Goal: Task Accomplishment & Management: Manage account settings

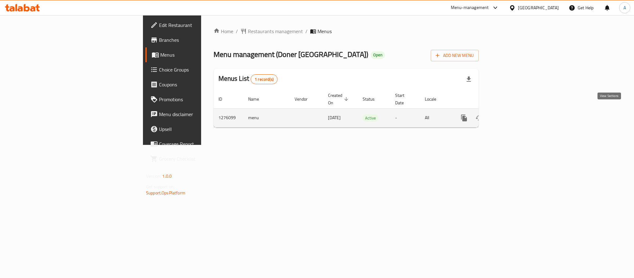
click at [511, 115] on icon "enhanced table" at bounding box center [509, 118] width 6 height 6
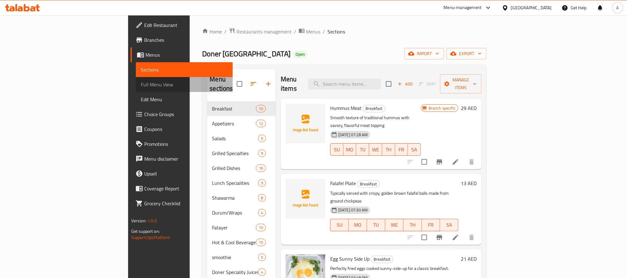
click at [141, 85] on span "Full Menu View" at bounding box center [184, 84] width 87 height 7
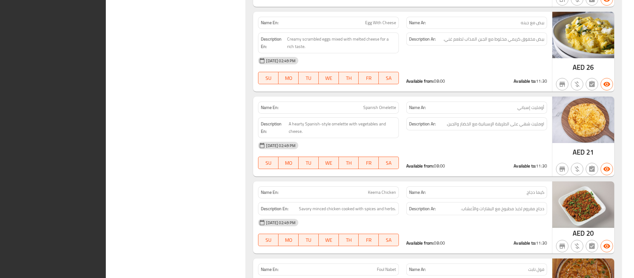
scroll to position [245, 0]
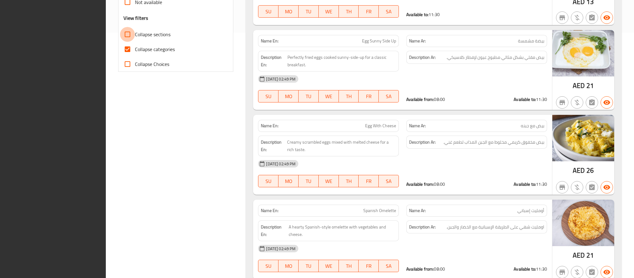
click at [131, 35] on input "Collapse sections" at bounding box center [127, 34] width 15 height 15
checkbox input "true"
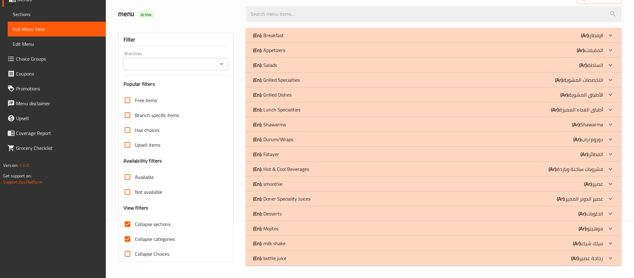
scroll to position [55, 0]
click at [124, 237] on input "Collapse categories" at bounding box center [127, 239] width 15 height 15
checkbox input "false"
click at [311, 36] on div "(En): Breakfast (Ar): الإفطار" at bounding box center [428, 35] width 350 height 7
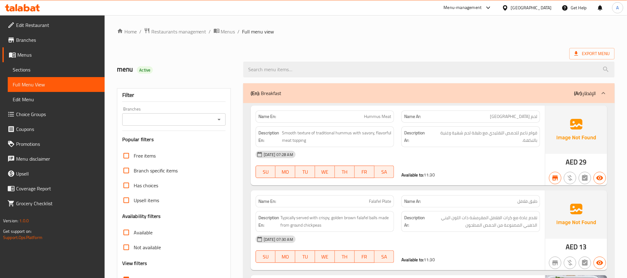
scroll to position [186, 0]
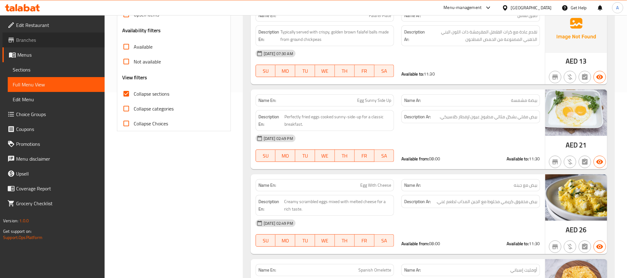
click at [50, 45] on link "Branches" at bounding box center [53, 39] width 102 height 15
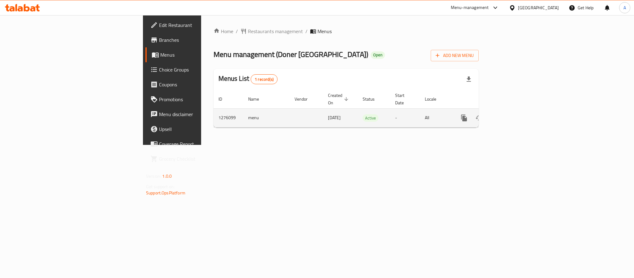
drag, startPoint x: 619, startPoint y: 109, endPoint x: 613, endPoint y: 109, distance: 6.8
click at [521, 109] on td "enhanced table" at bounding box center [486, 117] width 69 height 19
click at [512, 114] on icon "enhanced table" at bounding box center [508, 117] width 7 height 7
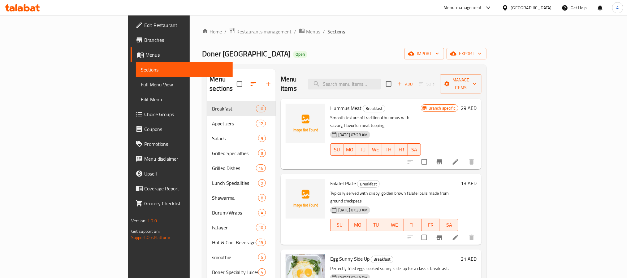
click at [141, 85] on span "Full Menu View" at bounding box center [184, 84] width 87 height 7
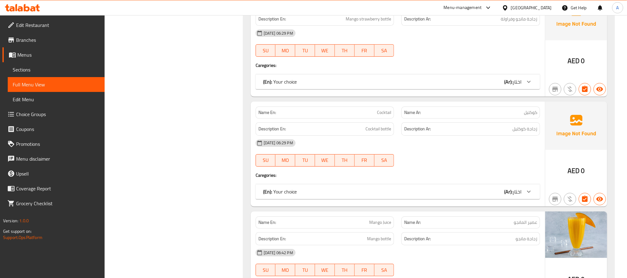
scroll to position [13616, 0]
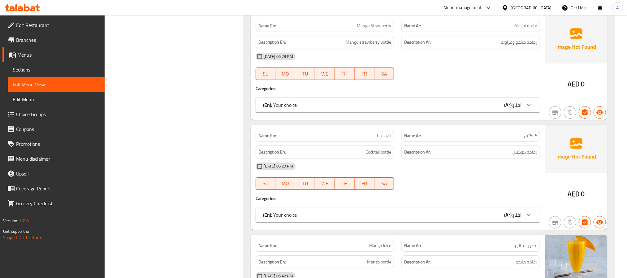
click at [43, 69] on span "Sections" at bounding box center [56, 69] width 87 height 7
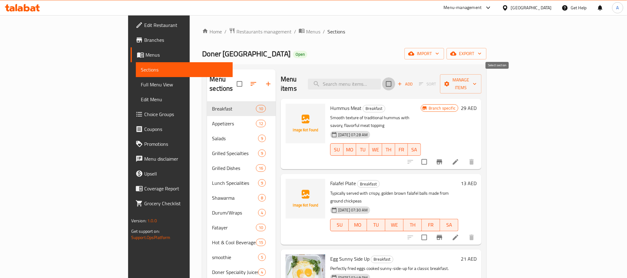
click at [395, 82] on input "checkbox" at bounding box center [388, 83] width 13 height 13
checkbox input "true"
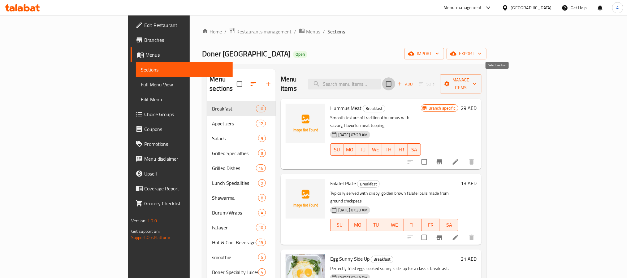
checkbox input "true"
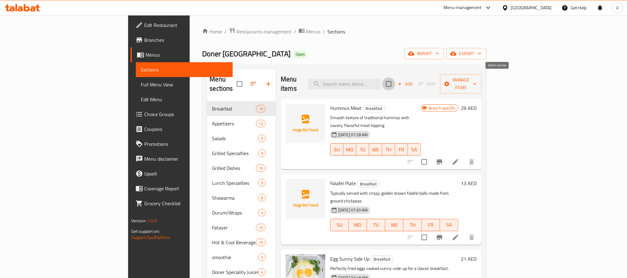
checkbox input "true"
click at [477, 76] on span "Manage items" at bounding box center [461, 83] width 32 height 15
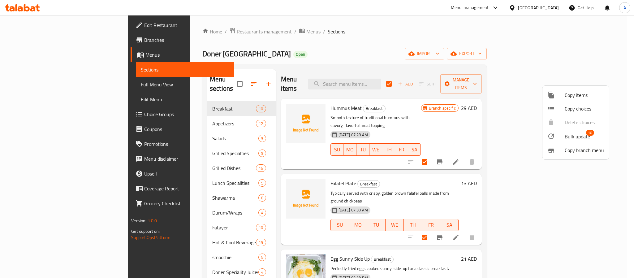
click at [570, 136] on span "Bulk update" at bounding box center [577, 136] width 25 height 7
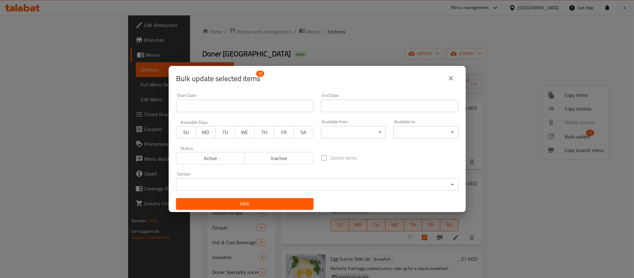
click at [341, 130] on body "​ Menu-management [GEOGRAPHIC_DATA] Get Help A Edit Restaurant Branches Menus S…" at bounding box center [317, 146] width 634 height 263
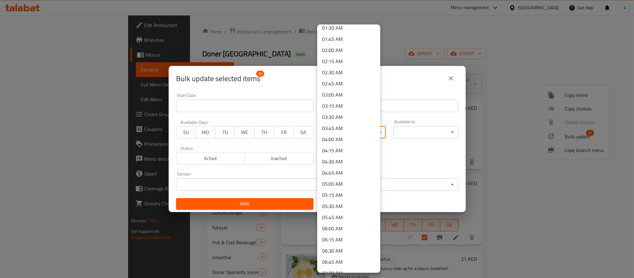
scroll to position [139, 0]
click at [335, 268] on li "08:30 AM" at bounding box center [348, 271] width 63 height 11
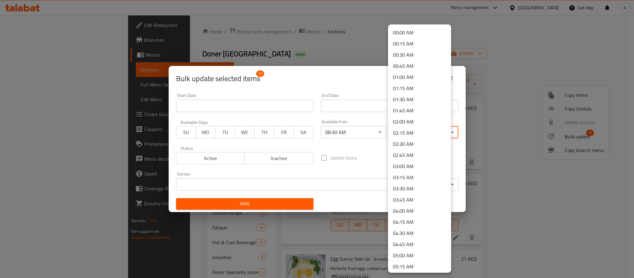
click at [404, 132] on body "​ Menu-management [GEOGRAPHIC_DATA] Get Help A Edit Restaurant Branches Menus S…" at bounding box center [317, 146] width 634 height 263
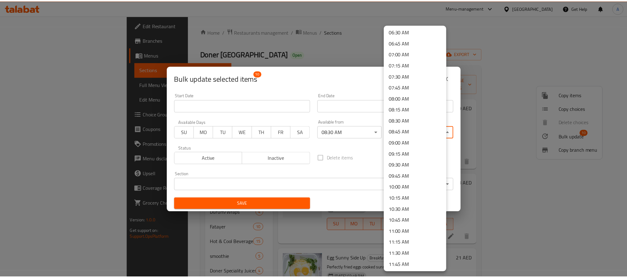
scroll to position [325, 0]
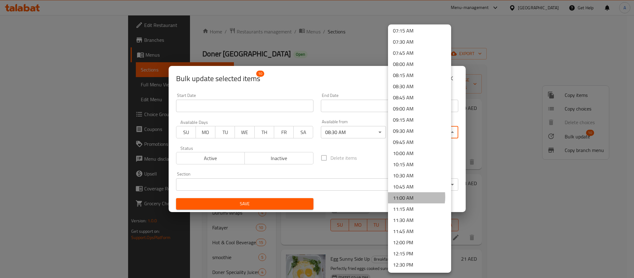
click at [401, 197] on li "11:00 AM" at bounding box center [419, 197] width 63 height 11
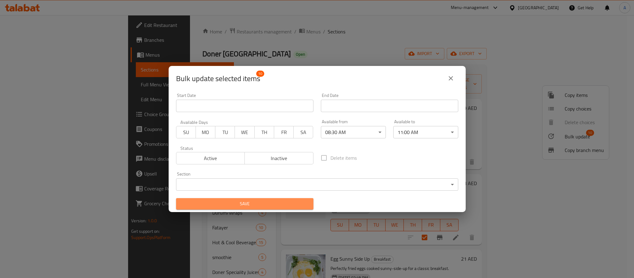
click at [287, 201] on span "Save" at bounding box center [244, 204] width 127 height 8
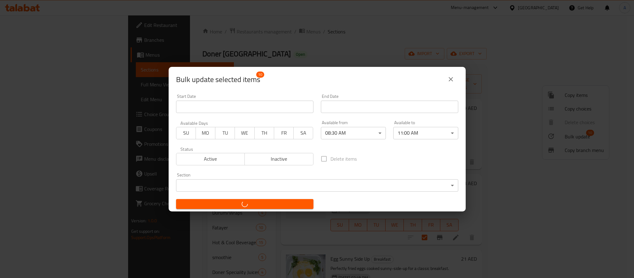
checkbox input "false"
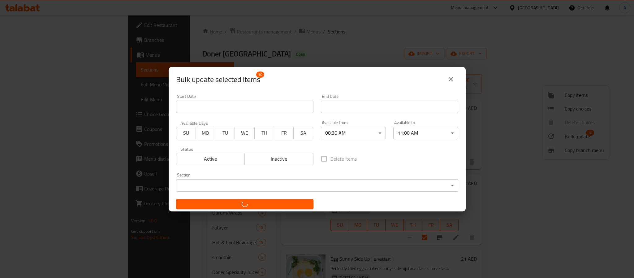
checkbox input "false"
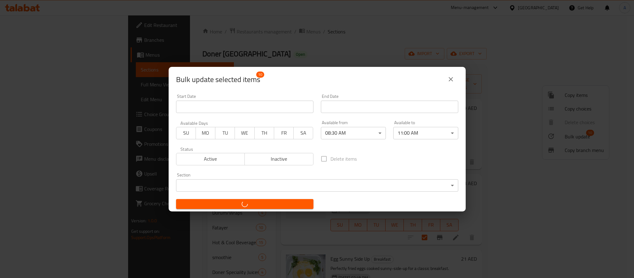
checkbox input "false"
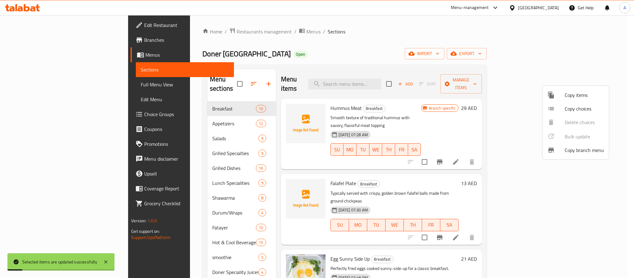
click at [401, 165] on div at bounding box center [317, 139] width 634 height 278
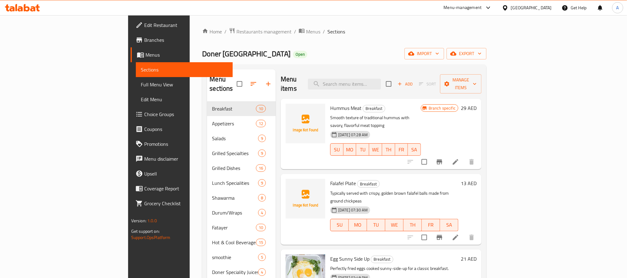
click at [131, 45] on link "Branches" at bounding box center [182, 39] width 102 height 15
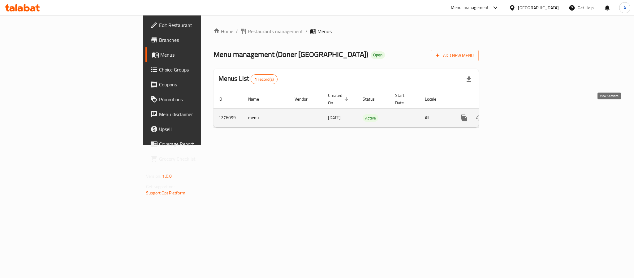
click at [512, 114] on icon "enhanced table" at bounding box center [508, 117] width 7 height 7
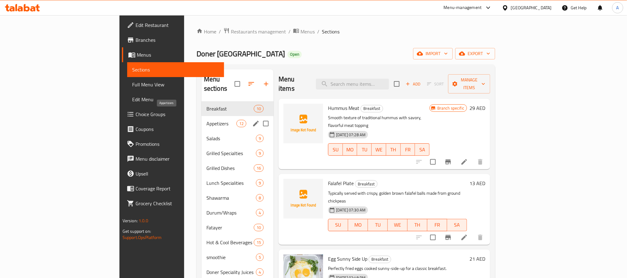
click at [206, 120] on span "Appetizers" at bounding box center [221, 123] width 30 height 7
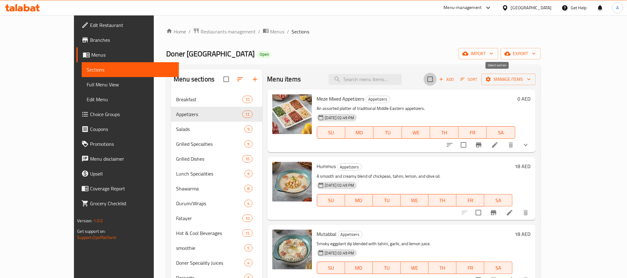
click at [437, 81] on input "checkbox" at bounding box center [430, 79] width 13 height 13
checkbox input "true"
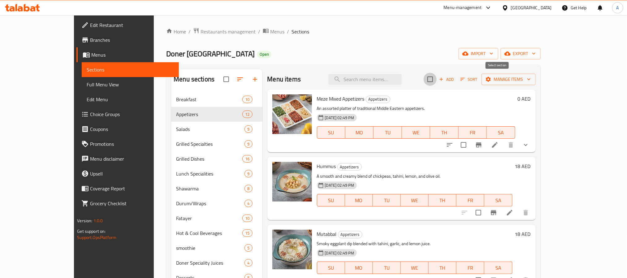
checkbox input "true"
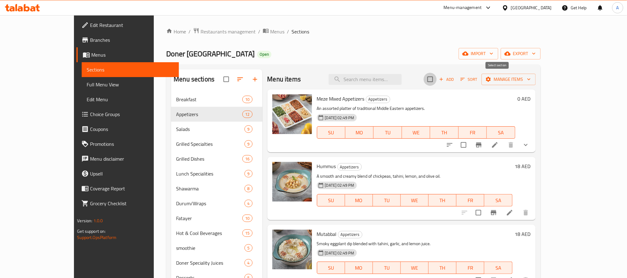
checkbox input "true"
click at [531, 75] on span "Manage items" at bounding box center [508, 79] width 44 height 8
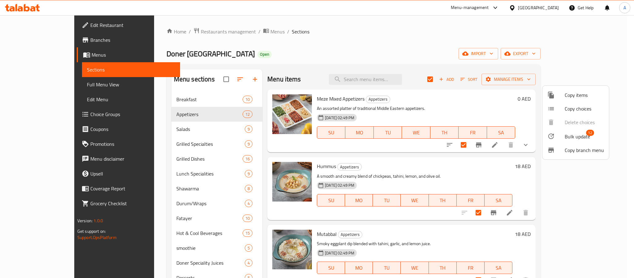
click at [564, 133] on div at bounding box center [555, 135] width 17 height 7
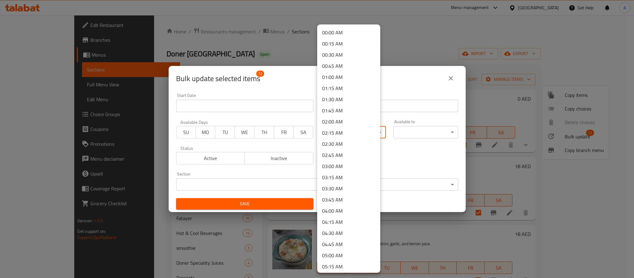
click at [334, 135] on body "​ Menu-management United Arab Emirates Get Help A Edit Restaurant Branches Menu…" at bounding box center [317, 146] width 634 height 263
click at [328, 242] on li "11:00 AM" at bounding box center [348, 244] width 63 height 11
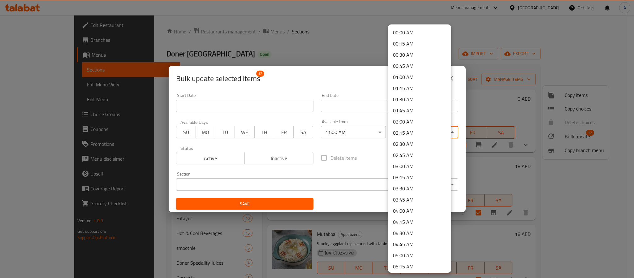
click at [411, 131] on body "​ Menu-management United Arab Emirates Get Help A Edit Restaurant Branches Menu…" at bounding box center [317, 146] width 634 height 263
click at [416, 263] on li "23:59 PM" at bounding box center [419, 265] width 63 height 11
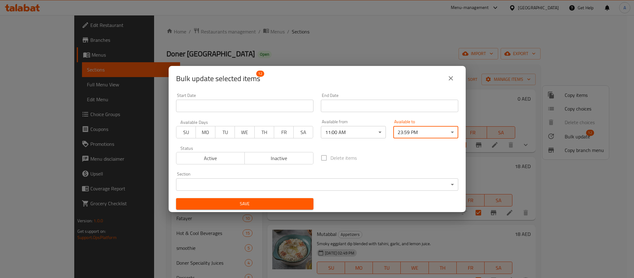
click at [288, 201] on span "Save" at bounding box center [244, 204] width 127 height 8
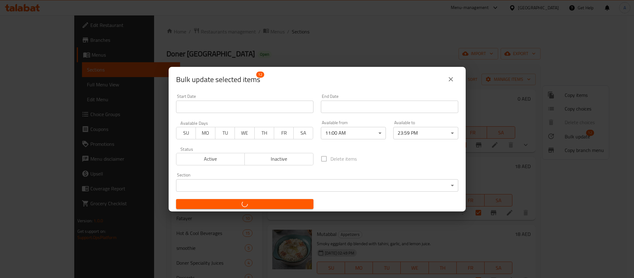
checkbox input "false"
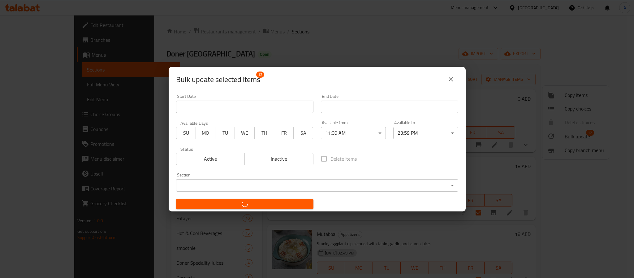
checkbox input "false"
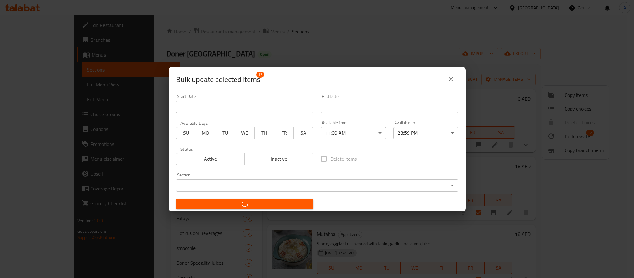
checkbox input "false"
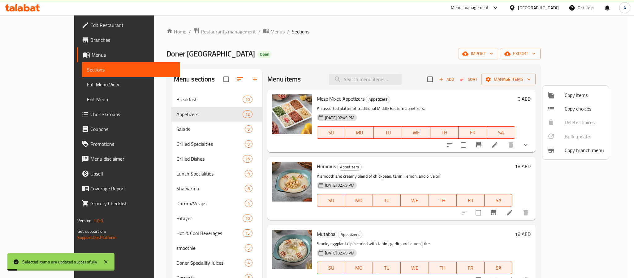
click at [155, 126] on div at bounding box center [317, 139] width 634 height 278
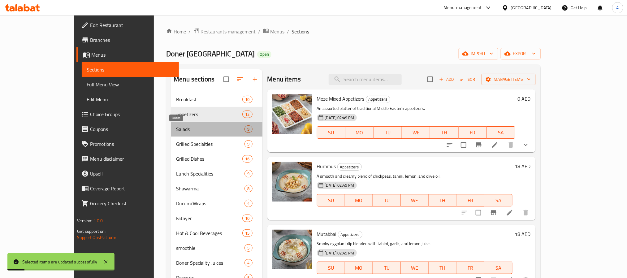
click at [176, 126] on span "Salads" at bounding box center [210, 128] width 68 height 7
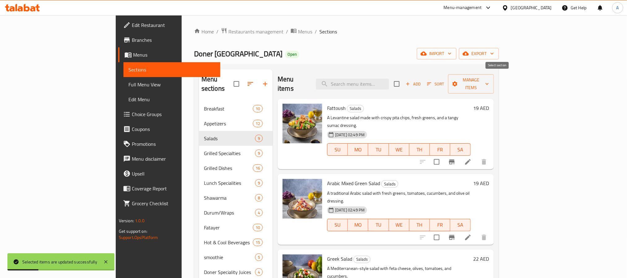
click at [403, 83] on input "checkbox" at bounding box center [396, 83] width 13 height 13
checkbox input "true"
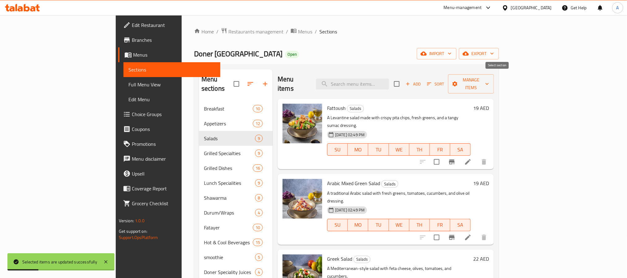
checkbox input "true"
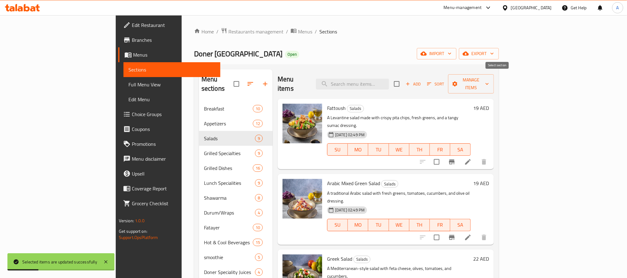
checkbox input "true"
click at [494, 74] on button "Manage items" at bounding box center [471, 83] width 46 height 19
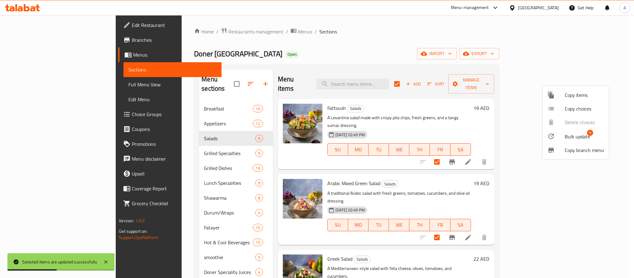
click at [570, 136] on span "Bulk update" at bounding box center [577, 136] width 25 height 7
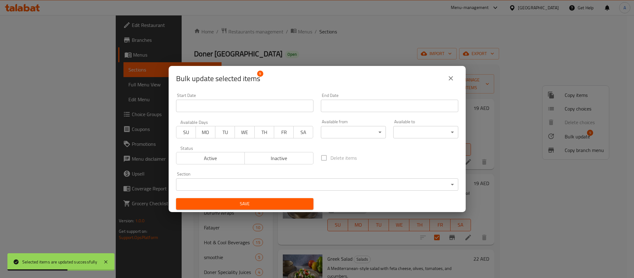
click at [343, 133] on body "Selected items are updated successfully ​ Menu-management United Arab Emirates …" at bounding box center [317, 146] width 634 height 263
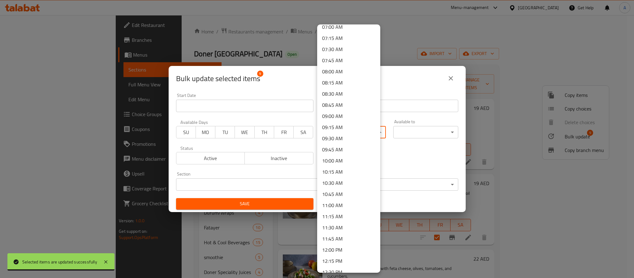
scroll to position [319, 0]
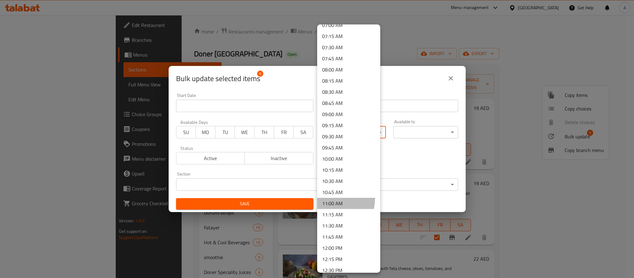
click at [335, 199] on li "11:00 AM" at bounding box center [348, 203] width 63 height 11
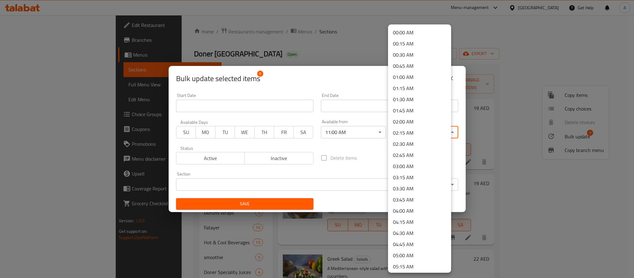
click at [395, 131] on body "​ Menu-management United Arab Emirates Get Help A Edit Restaurant Branches Menu…" at bounding box center [317, 146] width 634 height 263
click at [424, 264] on li "23:59 PM" at bounding box center [419, 265] width 63 height 11
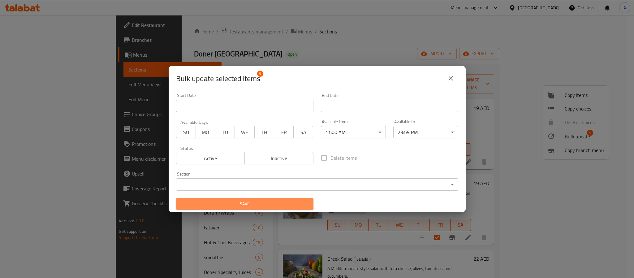
click at [298, 205] on span "Save" at bounding box center [244, 204] width 127 height 8
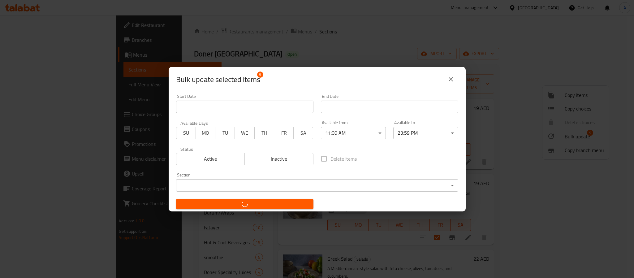
checkbox input "false"
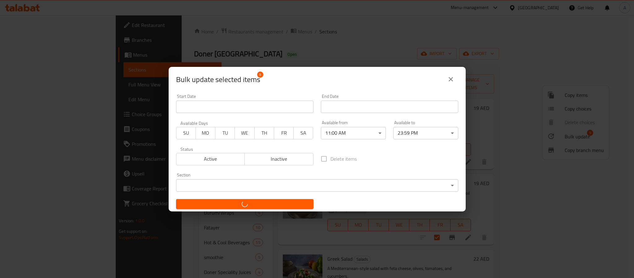
checkbox input "false"
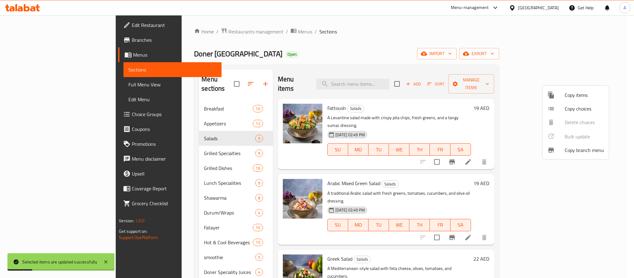
click at [184, 147] on div at bounding box center [317, 139] width 634 height 278
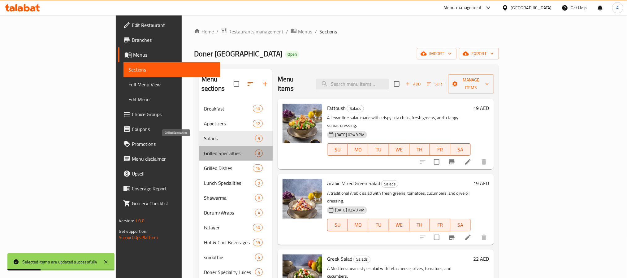
click at [204, 149] on span "Grilled Specialties" at bounding box center [229, 152] width 51 height 7
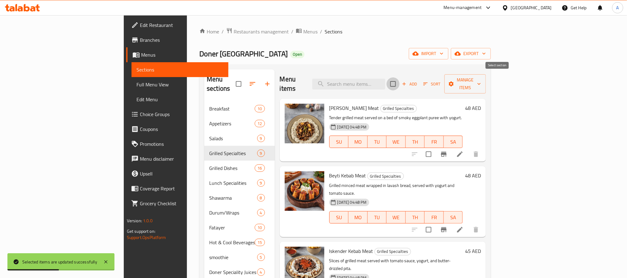
click at [399, 83] on input "checkbox" at bounding box center [392, 83] width 13 height 13
checkbox input "true"
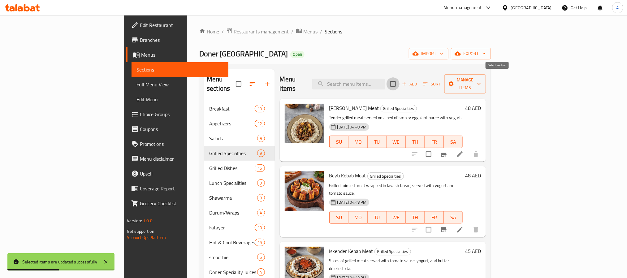
checkbox input "true"
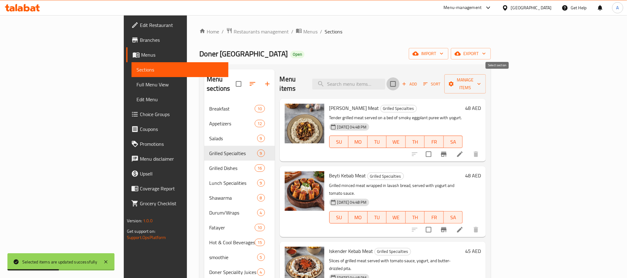
checkbox input "true"
click at [481, 81] on span "Manage items" at bounding box center [465, 83] width 32 height 15
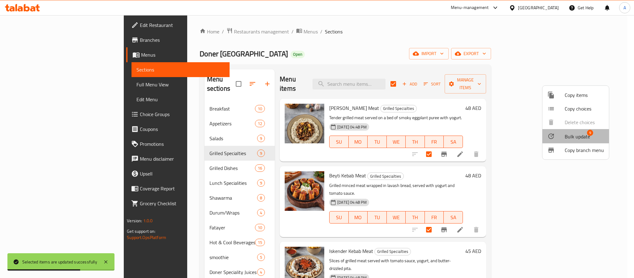
click at [568, 134] on span "Bulk update" at bounding box center [577, 136] width 25 height 7
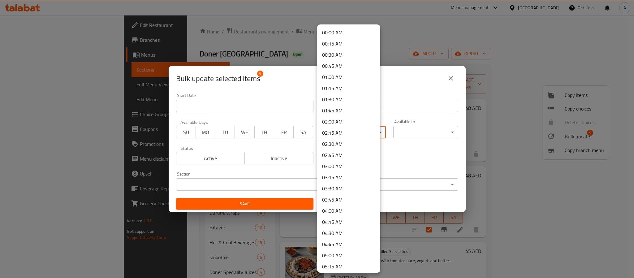
click at [372, 130] on body "​ Menu-management United Arab Emirates Get Help A Edit Restaurant Branches Menu…" at bounding box center [317, 146] width 634 height 263
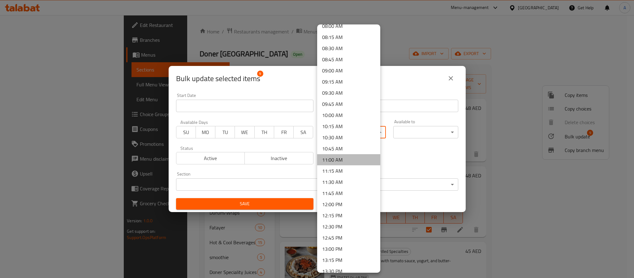
click at [357, 156] on li "11:00 AM" at bounding box center [348, 159] width 63 height 11
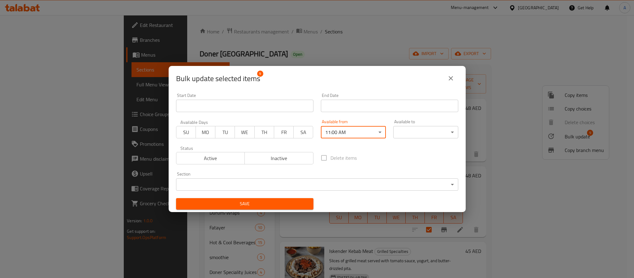
click at [396, 131] on body "​ Menu-management United Arab Emirates Get Help A Edit Restaurant Branches Menu…" at bounding box center [317, 146] width 634 height 263
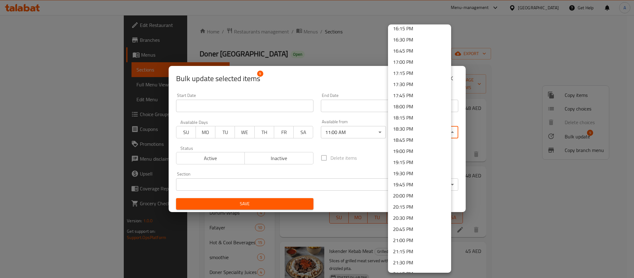
scroll to position [837, 0]
click at [417, 265] on li "23:59 PM" at bounding box center [419, 265] width 63 height 11
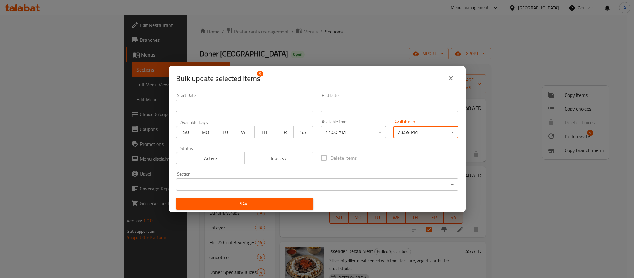
click at [291, 205] on span "Save" at bounding box center [244, 204] width 127 height 8
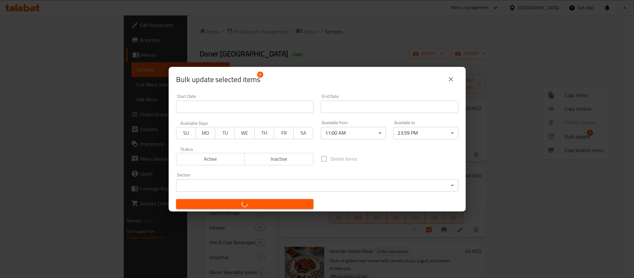
checkbox input "false"
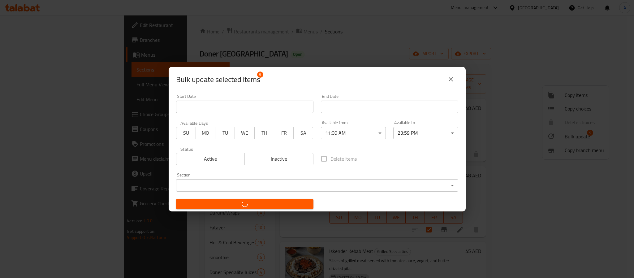
checkbox input "false"
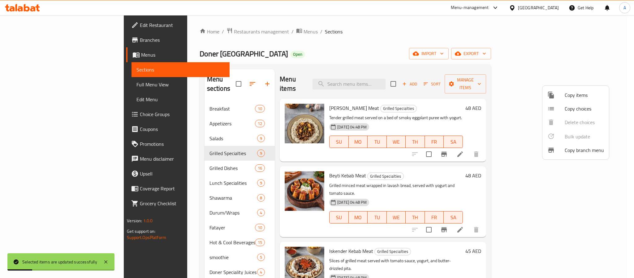
click at [156, 160] on div at bounding box center [317, 139] width 634 height 278
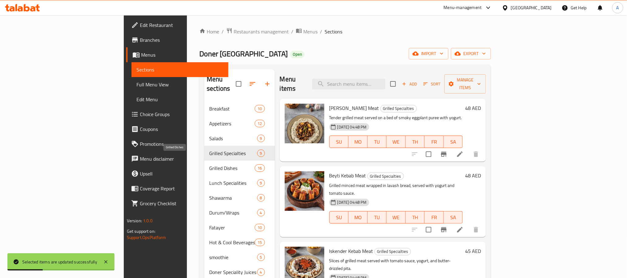
click at [209, 164] on span "Grilled Dishes" at bounding box center [231, 167] width 45 height 7
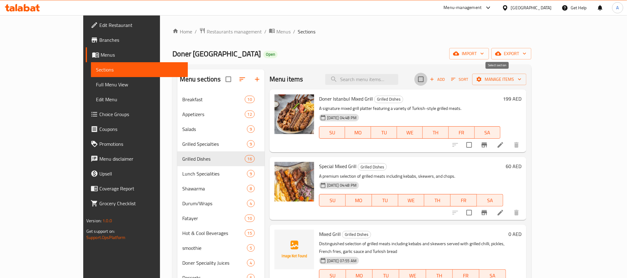
click at [427, 84] on input "checkbox" at bounding box center [420, 79] width 13 height 13
checkbox input "true"
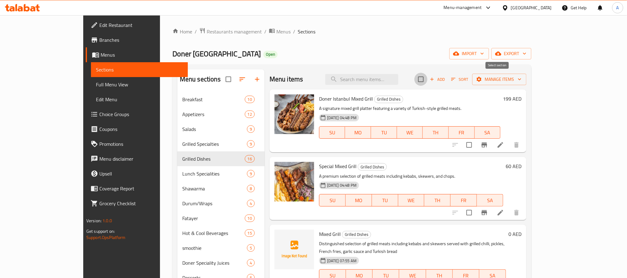
checkbox input "true"
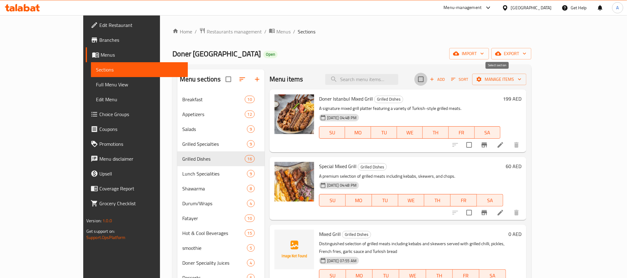
checkbox input "true"
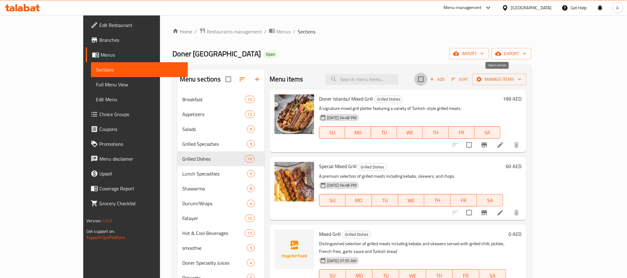
checkbox input "true"
click at [521, 80] on span "Manage items" at bounding box center [499, 79] width 44 height 8
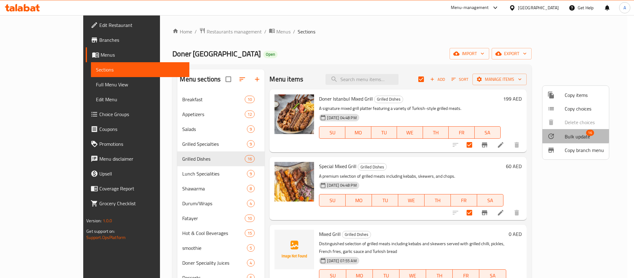
click at [564, 129] on li "Bulk update 16" at bounding box center [575, 136] width 67 height 14
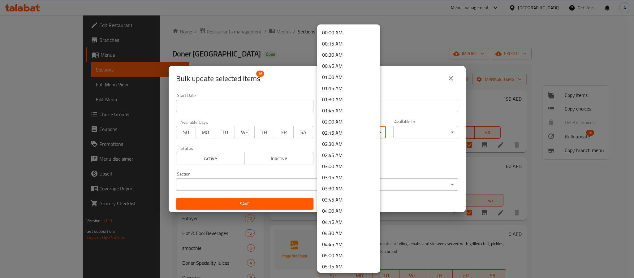
click at [354, 133] on body "​ Menu-management United Arab Emirates Get Help A Edit Restaurant Branches Menu…" at bounding box center [317, 146] width 634 height 263
click at [334, 195] on li "11:00 AM" at bounding box center [348, 197] width 63 height 11
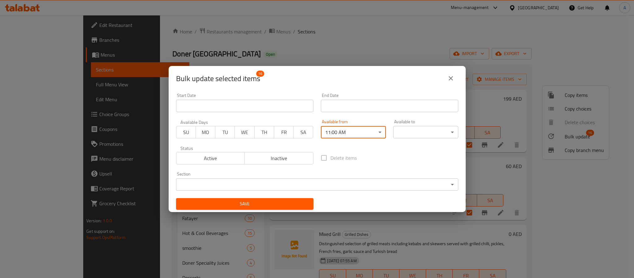
click at [408, 130] on body "​ Menu-management United Arab Emirates Get Help A Edit Restaurant Branches Menu…" at bounding box center [317, 146] width 634 height 263
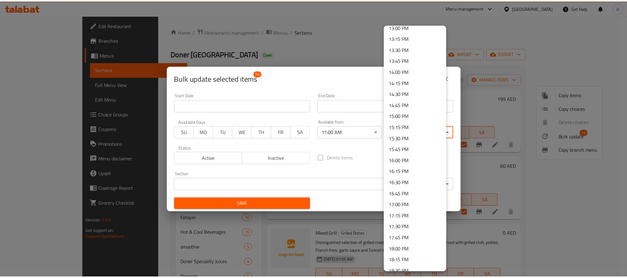
scroll to position [837, 0]
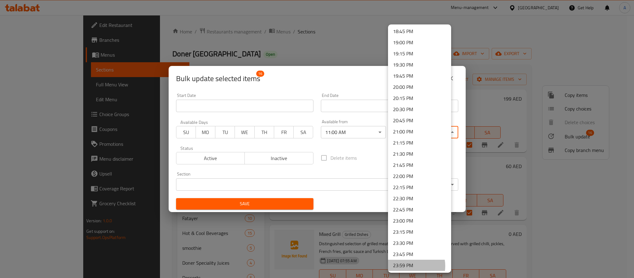
click at [407, 265] on li "23:59 PM" at bounding box center [419, 265] width 63 height 11
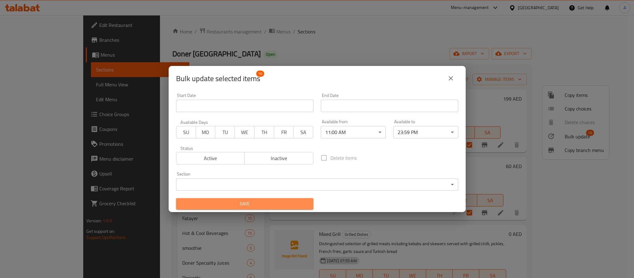
click at [284, 199] on button "Save" at bounding box center [244, 203] width 137 height 11
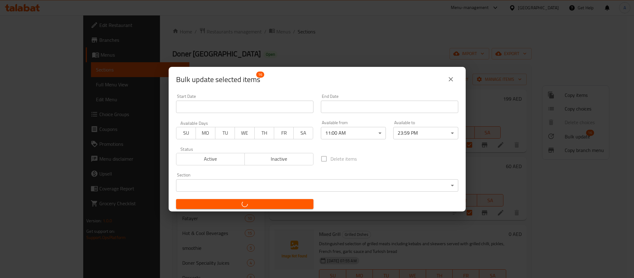
checkbox input "false"
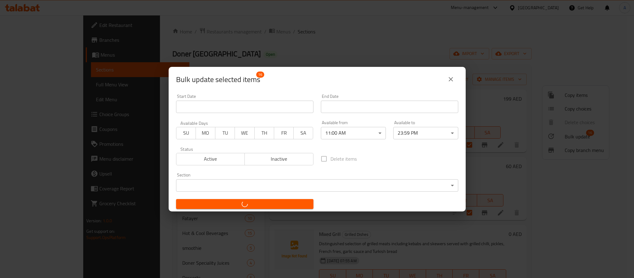
checkbox input "false"
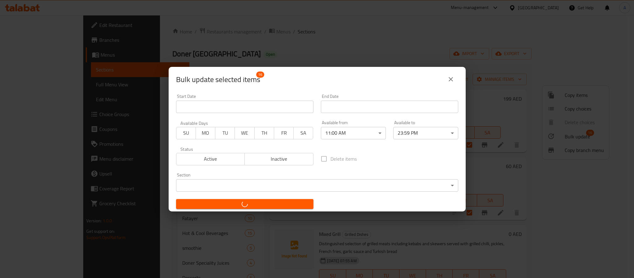
checkbox input "false"
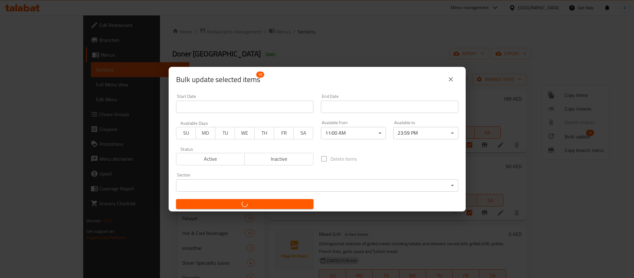
checkbox input "false"
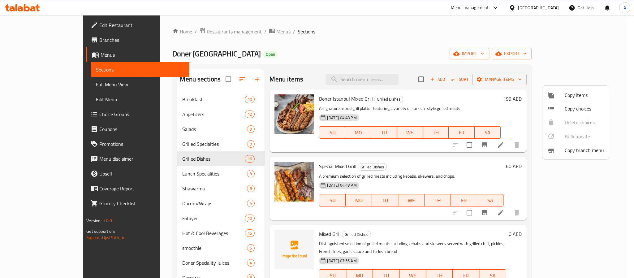
click at [459, 116] on div at bounding box center [317, 139] width 634 height 278
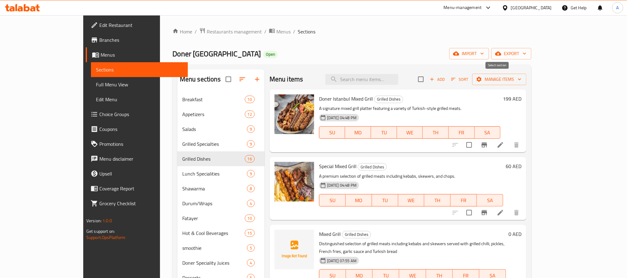
click at [427, 84] on input "checkbox" at bounding box center [420, 79] width 13 height 13
checkbox input "true"
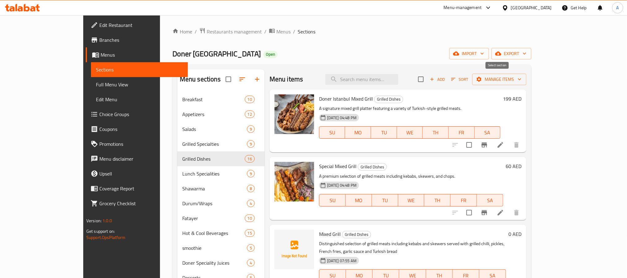
checkbox input "true"
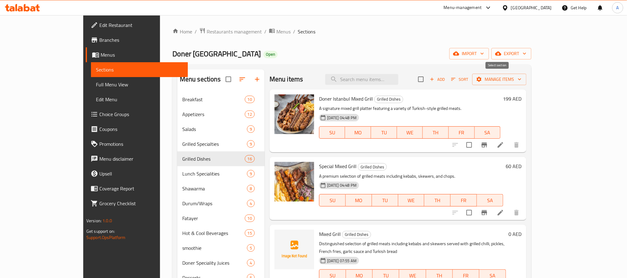
checkbox input "true"
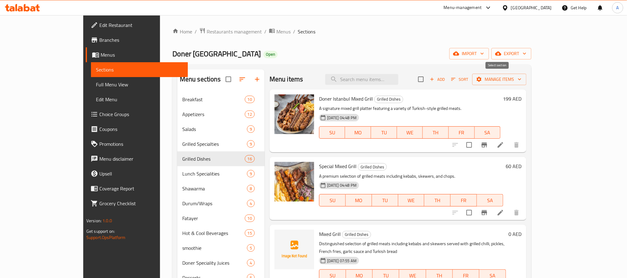
checkbox input "true"
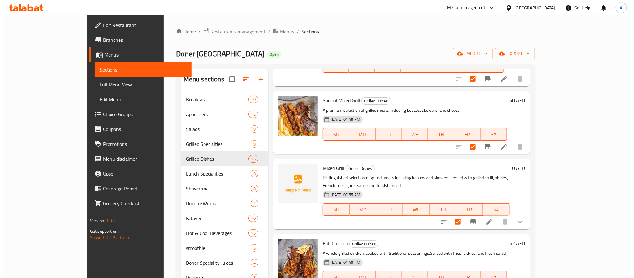
scroll to position [0, 0]
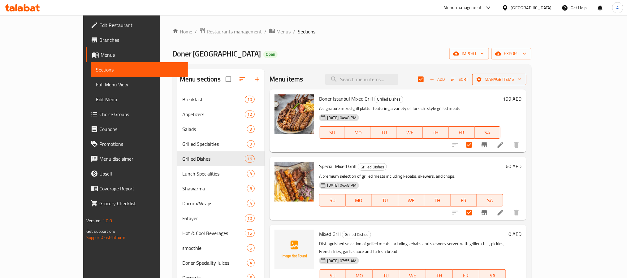
click at [526, 84] on button "Manage items" at bounding box center [499, 79] width 54 height 11
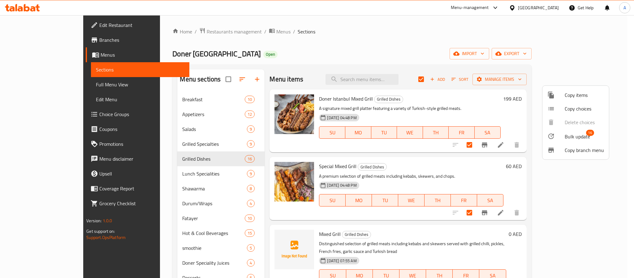
click at [565, 136] on span "Bulk update" at bounding box center [577, 136] width 25 height 7
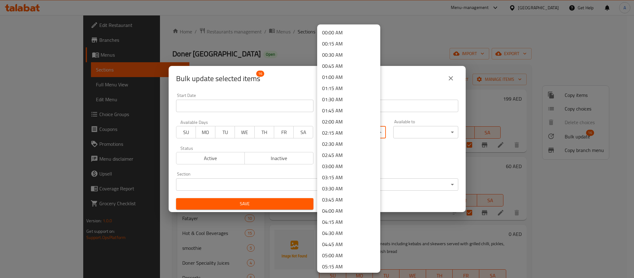
click at [356, 129] on body "​ Menu-management United Arab Emirates Get Help A Edit Restaurant Branches Menu…" at bounding box center [317, 146] width 634 height 263
click at [342, 196] on li "11:00 AM" at bounding box center [348, 197] width 63 height 11
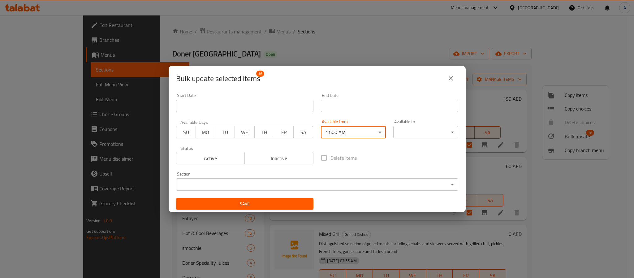
click at [401, 136] on body "​ Menu-management United Arab Emirates Get Help A Edit Restaurant Branches Menu…" at bounding box center [317, 146] width 634 height 263
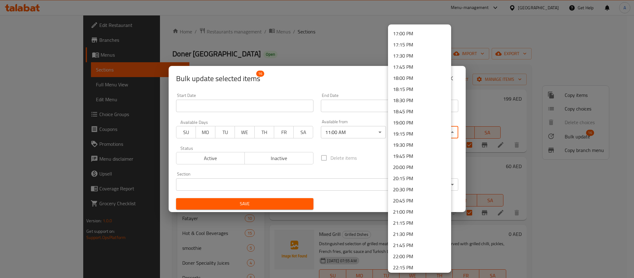
scroll to position [837, 0]
click at [411, 266] on li "23:59 PM" at bounding box center [419, 265] width 63 height 11
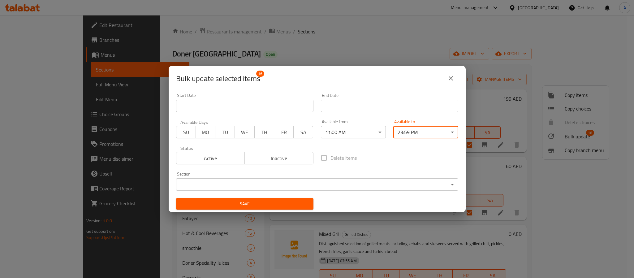
click at [297, 200] on span "Save" at bounding box center [244, 204] width 127 height 8
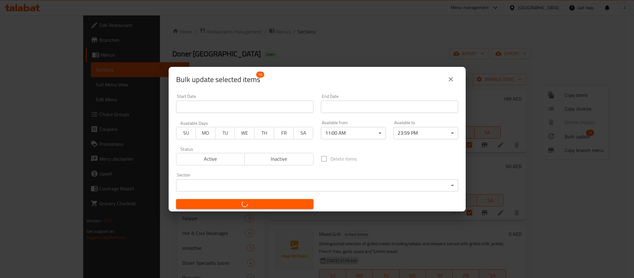
checkbox input "false"
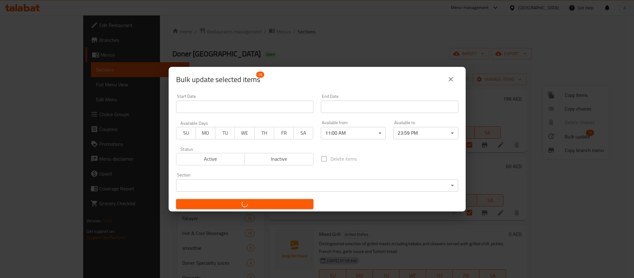
checkbox input "false"
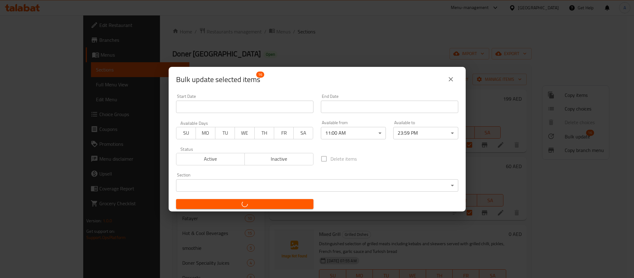
checkbox input "false"
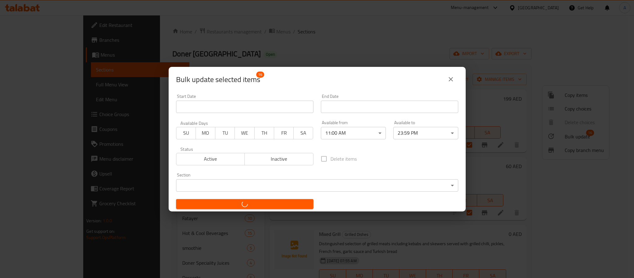
checkbox input "false"
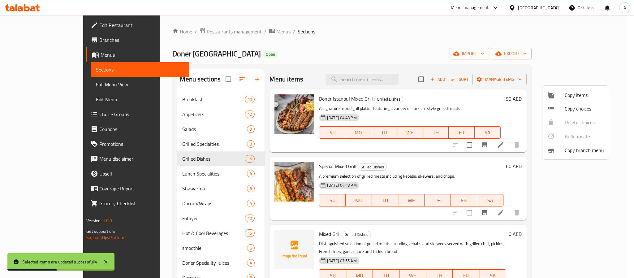
click at [204, 175] on div at bounding box center [317, 139] width 634 height 278
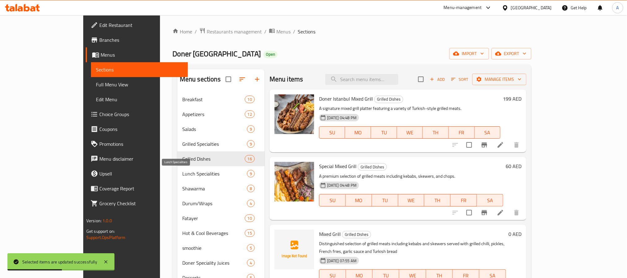
click at [204, 175] on span "Lunch Specialities" at bounding box center [214, 173] width 65 height 7
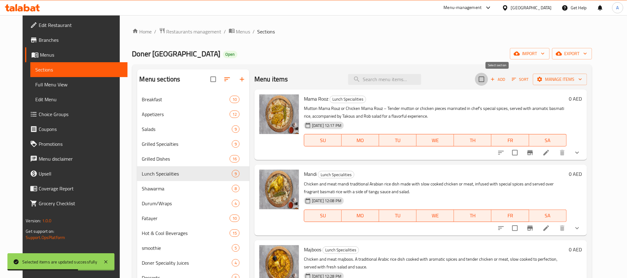
click at [488, 79] on input "checkbox" at bounding box center [481, 79] width 13 height 13
checkbox input "true"
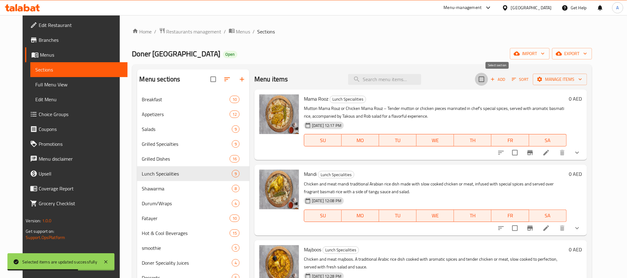
checkbox input "true"
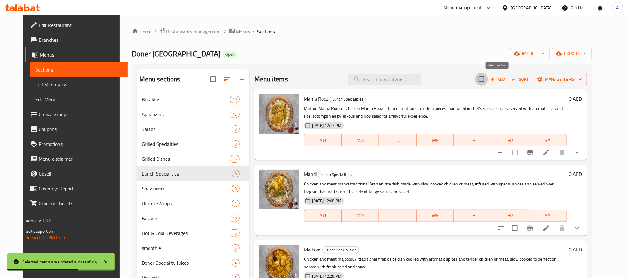
checkbox input "true"
click at [560, 78] on span "Manage items" at bounding box center [560, 79] width 44 height 8
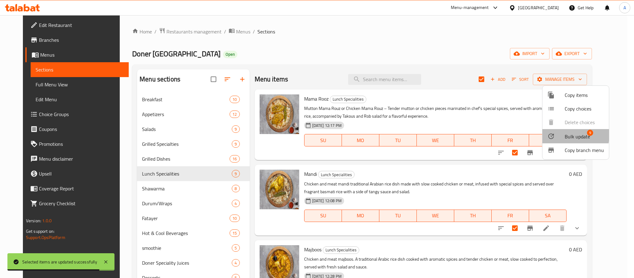
click at [557, 135] on div at bounding box center [555, 135] width 17 height 7
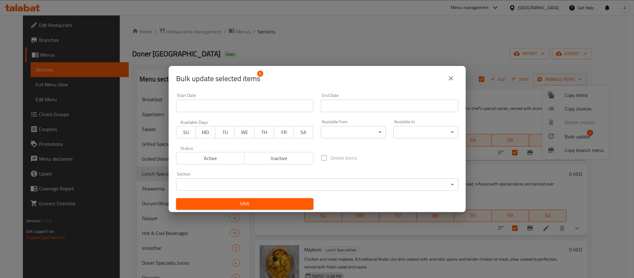
click at [342, 135] on body "​ Menu-management United Arab Emirates Get Help A Edit Restaurant Branches Menu…" at bounding box center [317, 146] width 634 height 263
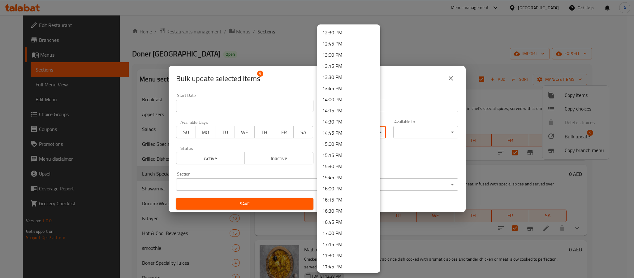
scroll to position [464, 0]
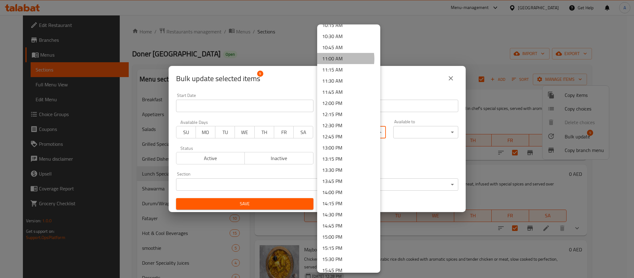
click at [334, 59] on li "11:00 AM" at bounding box center [348, 58] width 63 height 11
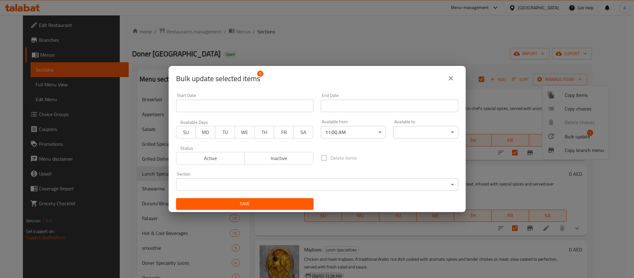
click at [332, 72] on div "Bulk update selected items 9" at bounding box center [317, 78] width 282 height 15
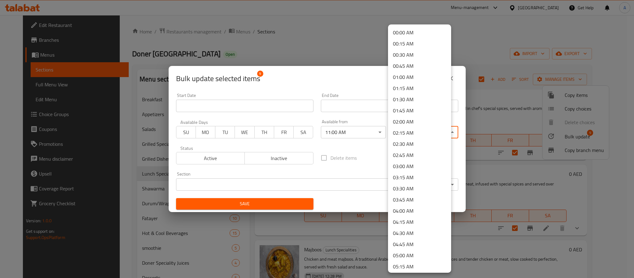
click at [414, 133] on body "​ Menu-management United Arab Emirates Get Help A Edit Restaurant Branches Menu…" at bounding box center [317, 146] width 634 height 263
click at [421, 263] on li "23:59 PM" at bounding box center [419, 265] width 63 height 11
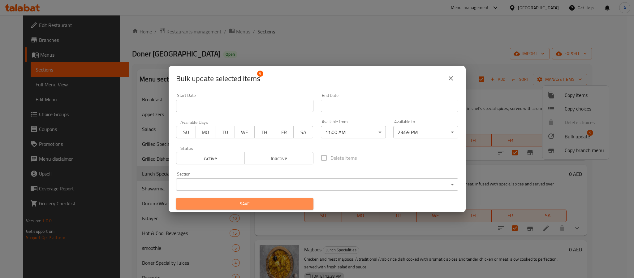
click at [291, 200] on span "Save" at bounding box center [244, 204] width 127 height 8
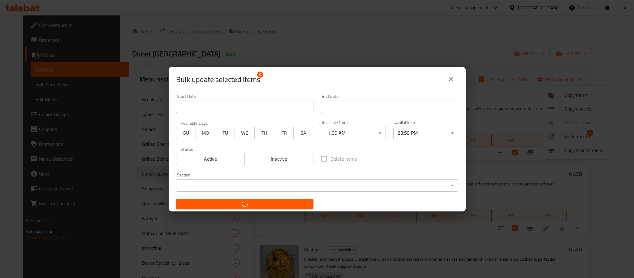
checkbox input "false"
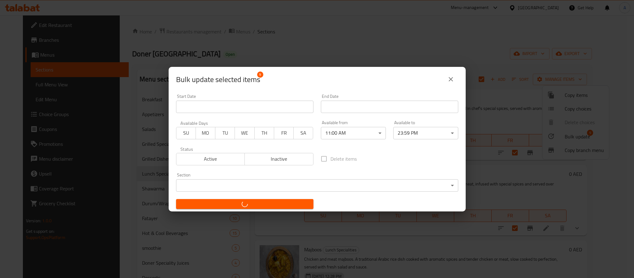
checkbox input "false"
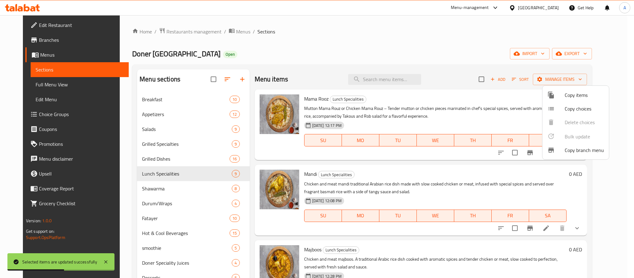
click at [412, 157] on div at bounding box center [317, 139] width 634 height 278
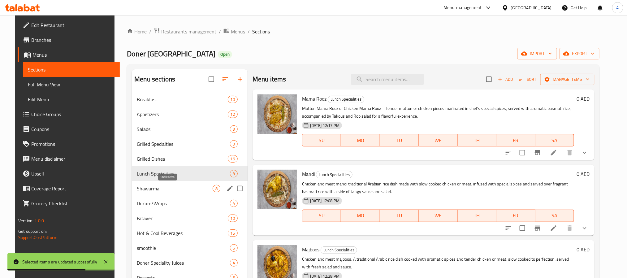
click at [152, 185] on span "Shawarma" at bounding box center [175, 188] width 76 height 7
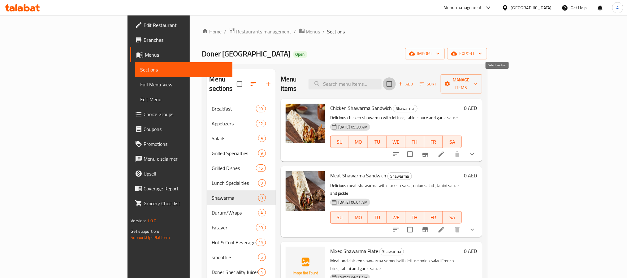
click at [396, 80] on input "checkbox" at bounding box center [389, 83] width 13 height 13
checkbox input "true"
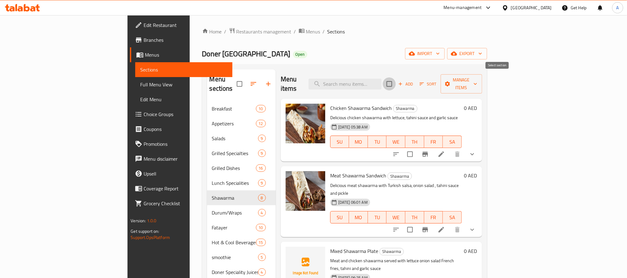
checkbox input "true"
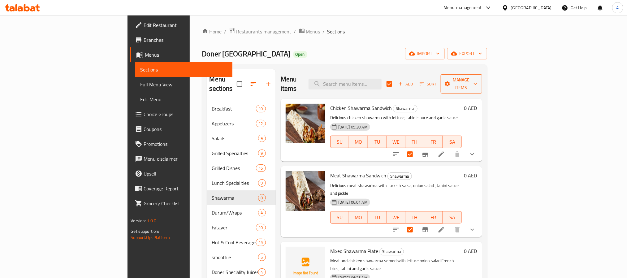
click at [477, 79] on span "Manage items" at bounding box center [462, 83] width 32 height 15
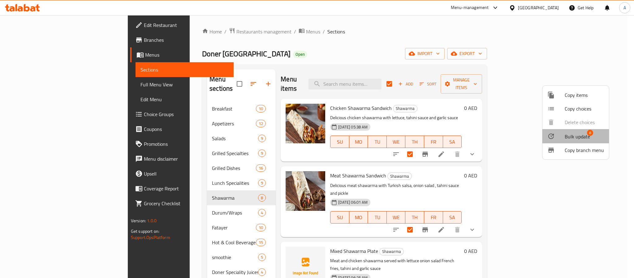
click at [577, 133] on span "Bulk update" at bounding box center [577, 136] width 25 height 7
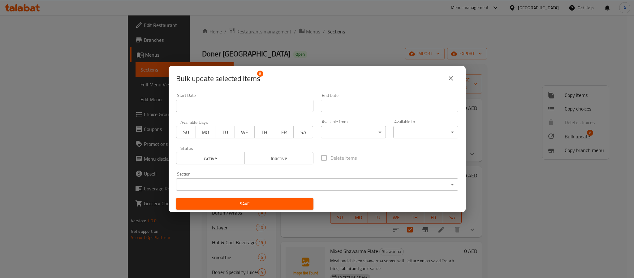
click at [368, 136] on body "​ Menu-management United Arab Emirates Get Help A Edit Restaurant Branches Menu…" at bounding box center [317, 146] width 634 height 263
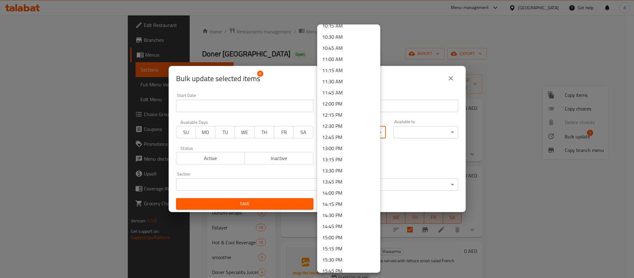
scroll to position [464, 0]
click at [330, 60] on li "11:00 AM" at bounding box center [348, 58] width 63 height 11
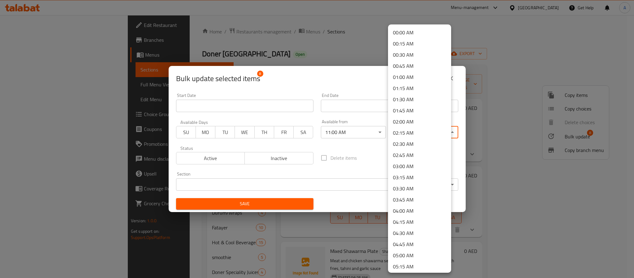
click at [421, 131] on body "​ Menu-management United Arab Emirates Get Help A Edit Restaurant Branches Menu…" at bounding box center [317, 146] width 634 height 263
click at [410, 264] on li "23:59 PM" at bounding box center [419, 265] width 63 height 11
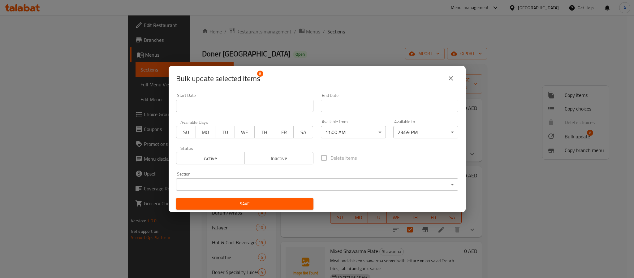
click at [270, 195] on div "Save" at bounding box center [244, 203] width 145 height 19
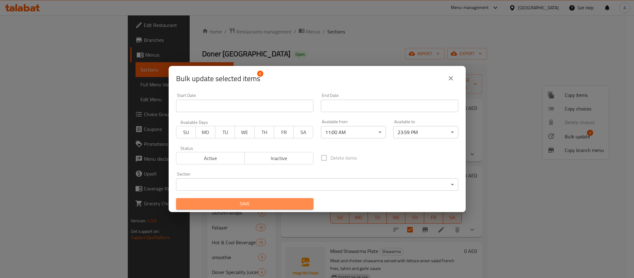
click at [270, 200] on span "Save" at bounding box center [244, 204] width 127 height 8
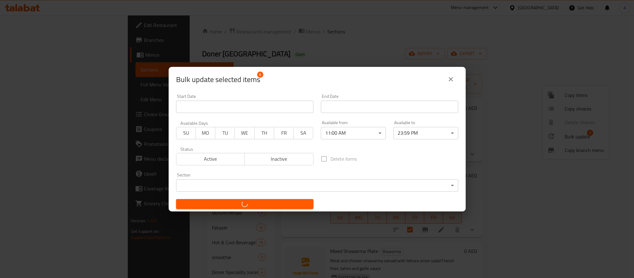
checkbox input "false"
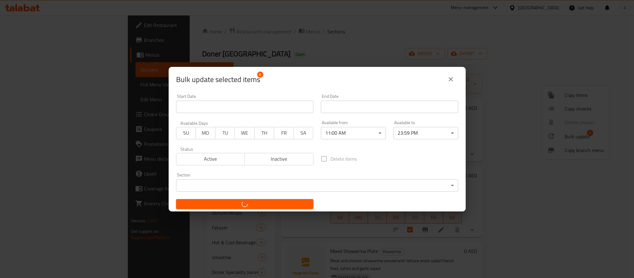
checkbox input "false"
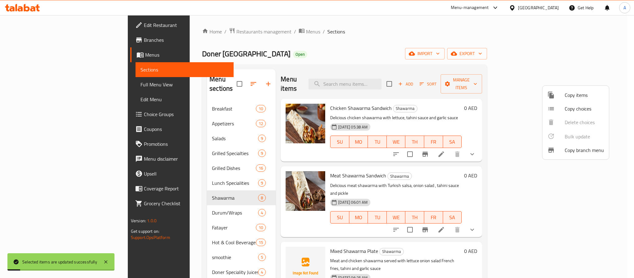
click at [441, 160] on div at bounding box center [317, 139] width 634 height 278
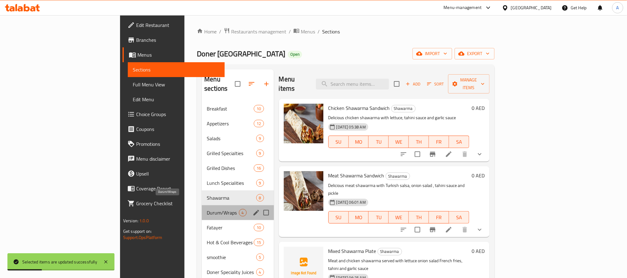
click at [207, 209] on span "Durum/Wraps" at bounding box center [223, 212] width 32 height 7
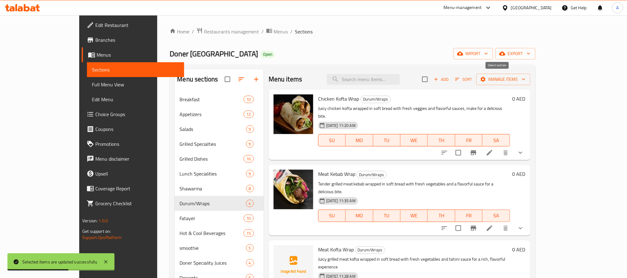
click at [431, 80] on input "checkbox" at bounding box center [424, 79] width 13 height 13
checkbox input "true"
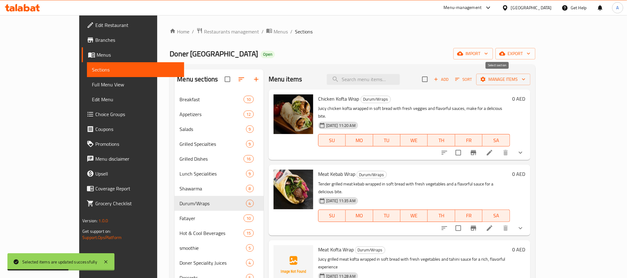
checkbox input "true"
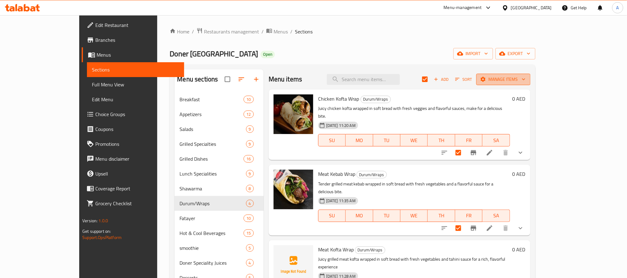
click at [525, 79] on span "Manage items" at bounding box center [503, 79] width 44 height 8
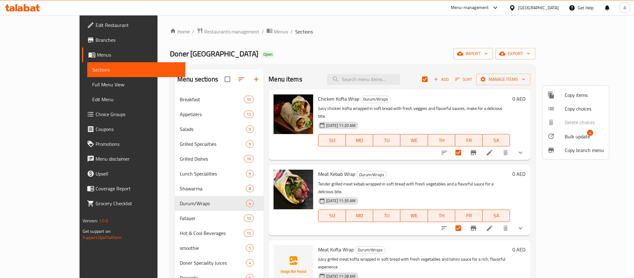
click at [569, 135] on span "Bulk update" at bounding box center [577, 136] width 25 height 7
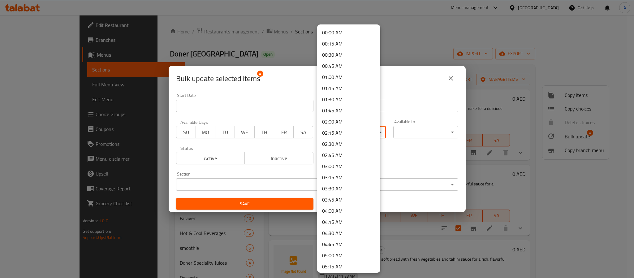
click at [369, 136] on body "​ Menu-management United Arab Emirates Get Help A Edit Restaurant Branches Menu…" at bounding box center [317, 146] width 634 height 263
click at [347, 201] on li "11:00 AM" at bounding box center [348, 201] width 63 height 11
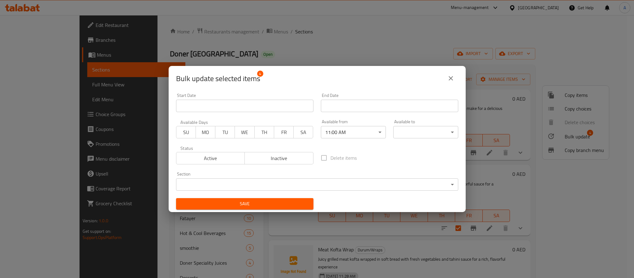
click at [346, 75] on div "Bulk update selected items 4" at bounding box center [317, 78] width 282 height 15
click at [418, 136] on body "​ Menu-management United Arab Emirates Get Help A Edit Restaurant Branches Menu…" at bounding box center [317, 146] width 634 height 263
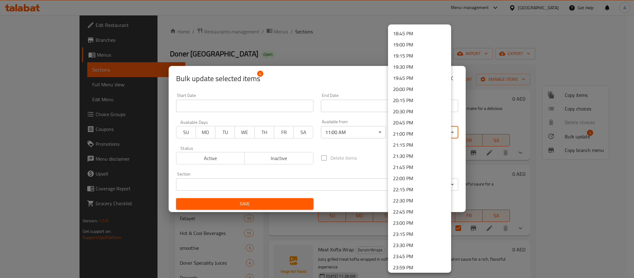
scroll to position [837, 0]
click at [412, 263] on li "23:59 PM" at bounding box center [419, 265] width 63 height 11
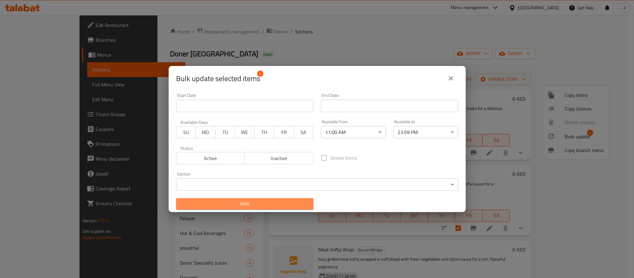
click at [266, 204] on span "Save" at bounding box center [244, 204] width 127 height 8
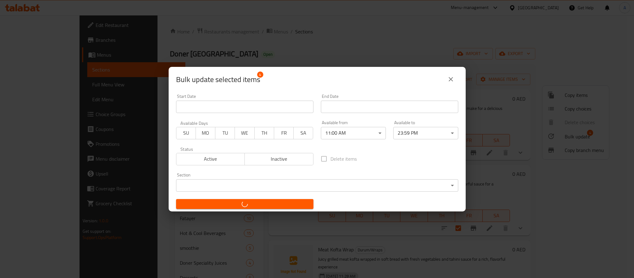
checkbox input "false"
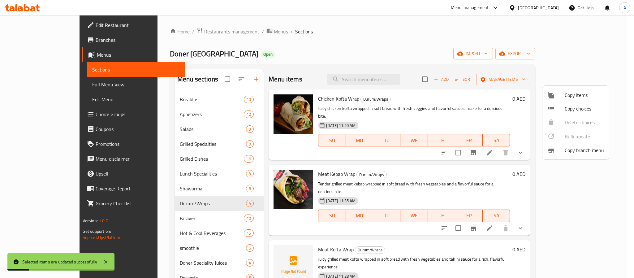
click at [367, 149] on div at bounding box center [317, 139] width 634 height 278
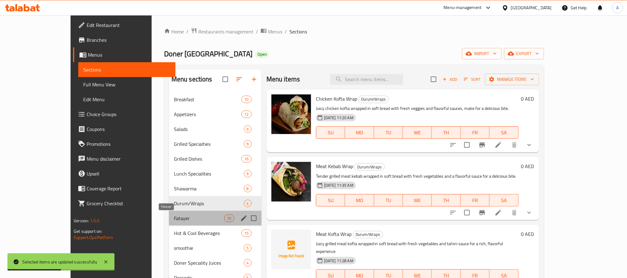
click at [174, 215] on span "Fatayer" at bounding box center [199, 217] width 50 height 7
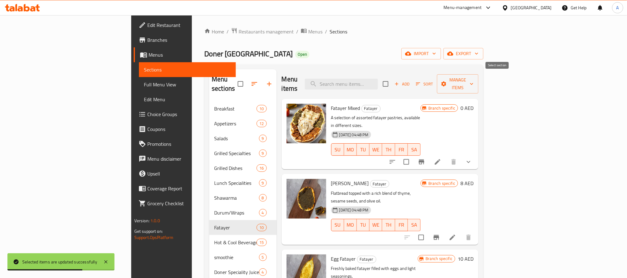
click at [392, 77] on input "checkbox" at bounding box center [385, 83] width 13 height 13
checkbox input "true"
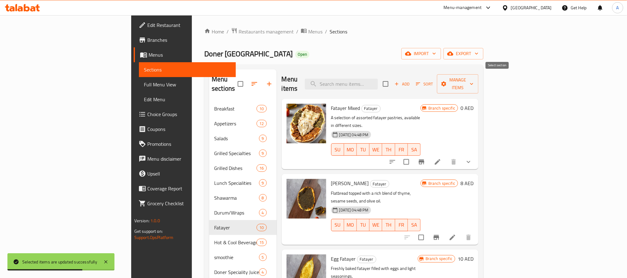
checkbox input "true"
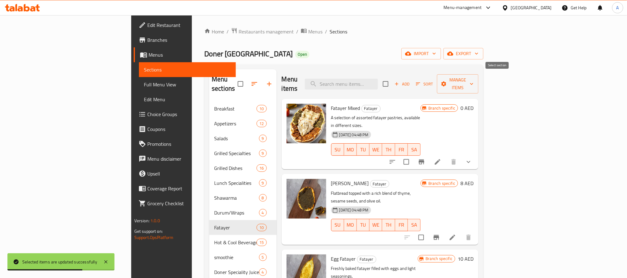
checkbox input "true"
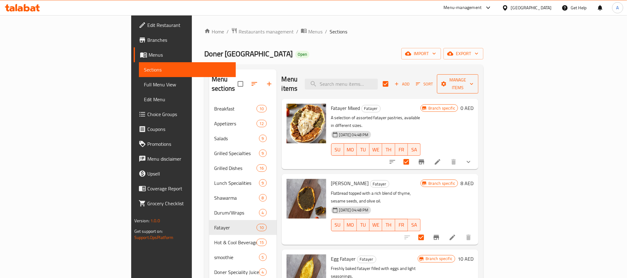
click at [473, 81] on span "Manage items" at bounding box center [458, 83] width 32 height 15
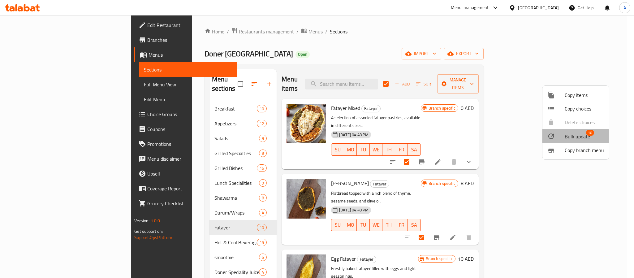
click at [574, 139] on span "Bulk update" at bounding box center [577, 136] width 25 height 7
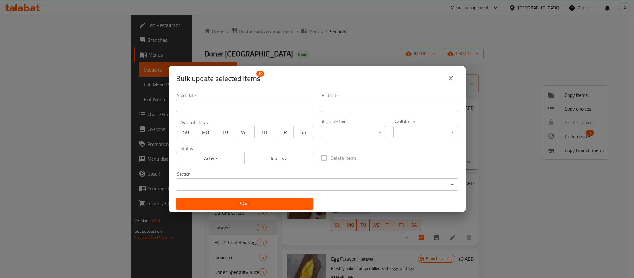
click at [373, 126] on body "​ Menu-management United Arab Emirates Get Help A Edit Restaurant Branches Menu…" at bounding box center [317, 146] width 634 height 263
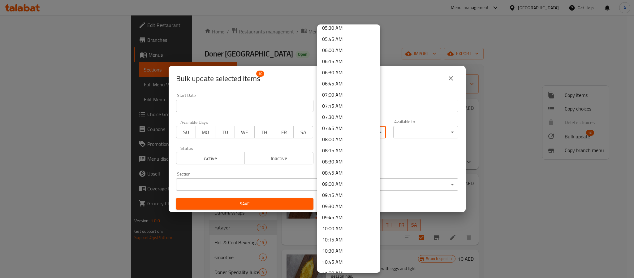
scroll to position [253, 0]
click at [353, 269] on li "11:00 AM" at bounding box center [348, 269] width 63 height 11
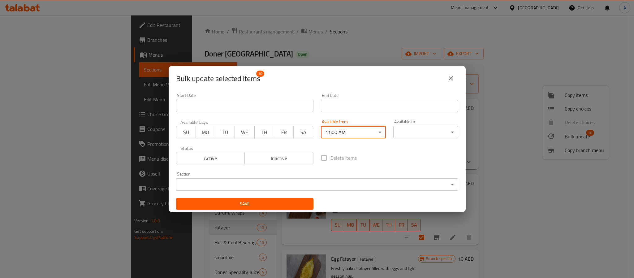
click at [398, 131] on body "​ Menu-management United Arab Emirates Get Help A Edit Restaurant Branches Menu…" at bounding box center [317, 146] width 634 height 263
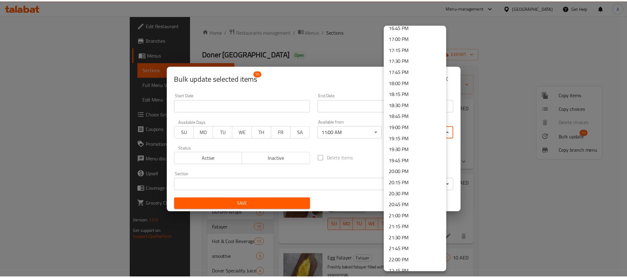
scroll to position [837, 0]
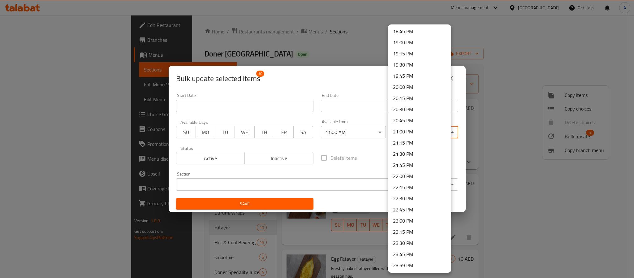
click at [415, 263] on li "23:59 PM" at bounding box center [419, 265] width 63 height 11
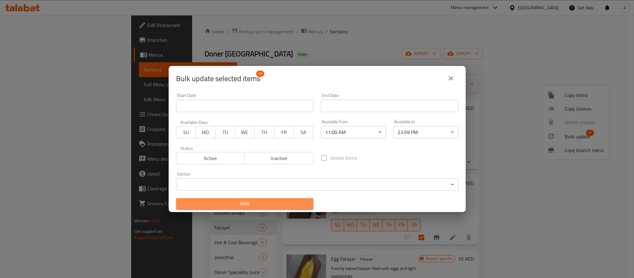
click at [302, 206] on span "Save" at bounding box center [244, 204] width 127 height 8
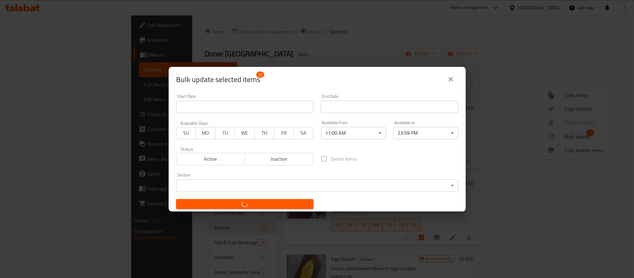
checkbox input "false"
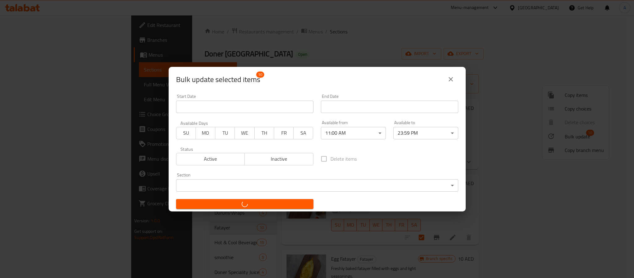
checkbox input "false"
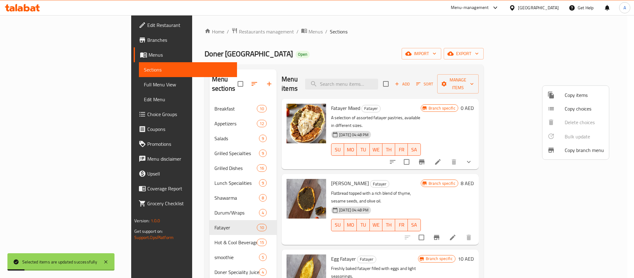
click at [474, 162] on div at bounding box center [317, 139] width 634 height 278
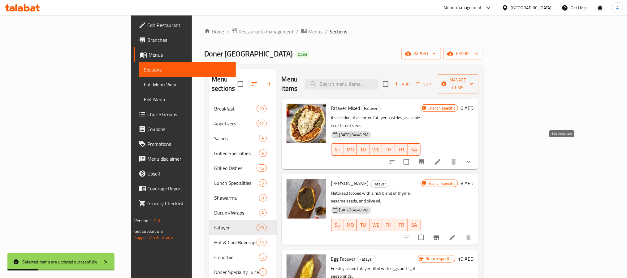
click at [441, 158] on icon at bounding box center [437, 161] width 7 height 7
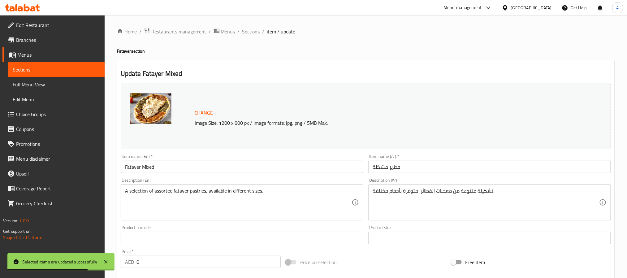
click at [249, 35] on span "Sections" at bounding box center [251, 31] width 18 height 7
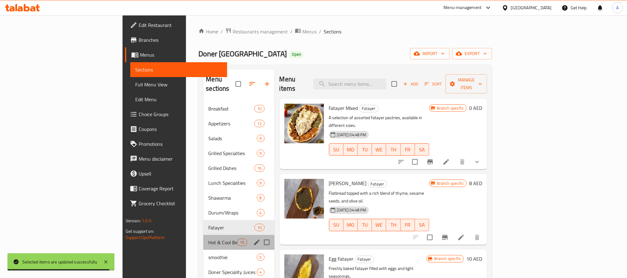
click at [203, 235] on div "Hot & Cool Beverages 15" at bounding box center [238, 242] width 71 height 15
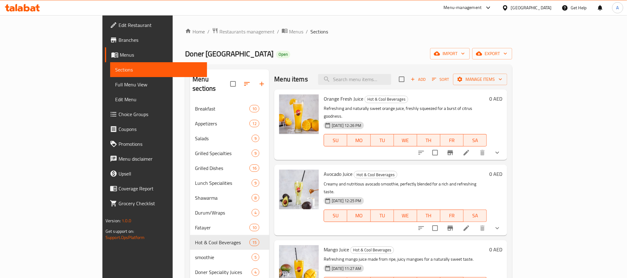
click at [408, 77] on input "checkbox" at bounding box center [401, 79] width 13 height 13
click at [502, 79] on span "Manage items" at bounding box center [480, 79] width 44 height 8
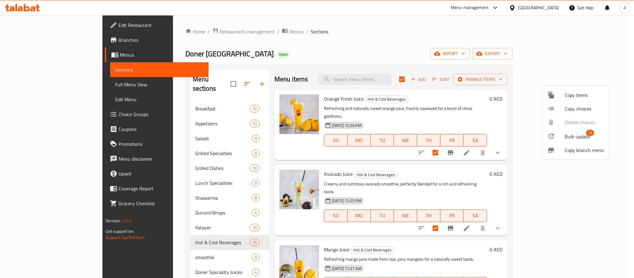
click at [574, 133] on span "Bulk update" at bounding box center [577, 136] width 25 height 7
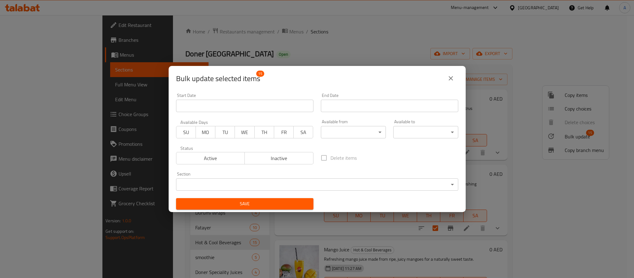
click at [364, 133] on body "​ Menu-management United Arab Emirates Get Help A Edit Restaurant Branches Menu…" at bounding box center [317, 146] width 634 height 263
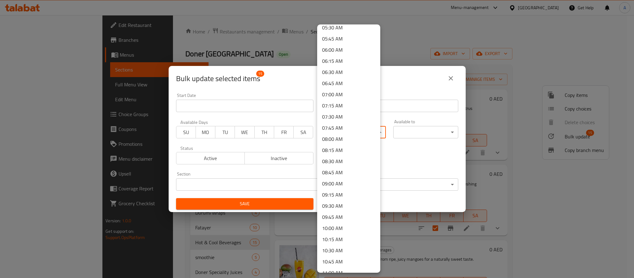
scroll to position [300, 0]
click at [334, 225] on li "11:00 AM" at bounding box center [348, 222] width 63 height 11
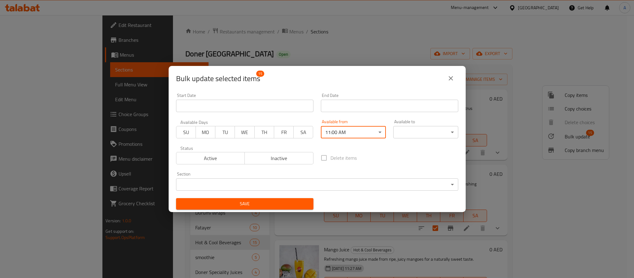
click at [400, 127] on body "​ Menu-management United Arab Emirates Get Help A Edit Restaurant Branches Menu…" at bounding box center [317, 146] width 634 height 263
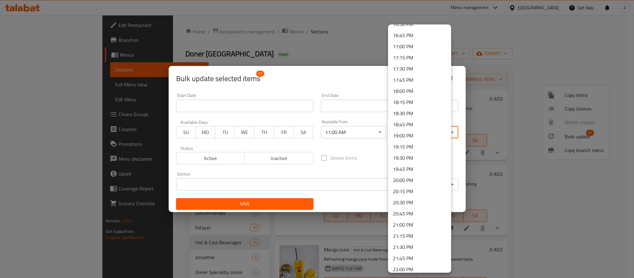
scroll to position [837, 0]
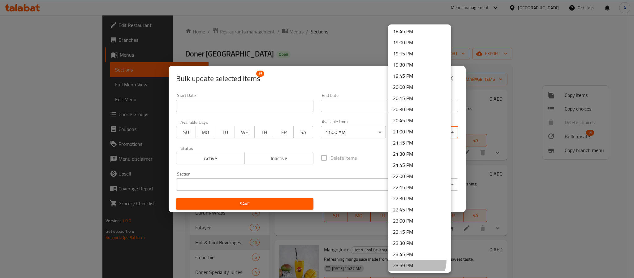
click at [415, 260] on li "23:59 PM" at bounding box center [419, 265] width 63 height 11
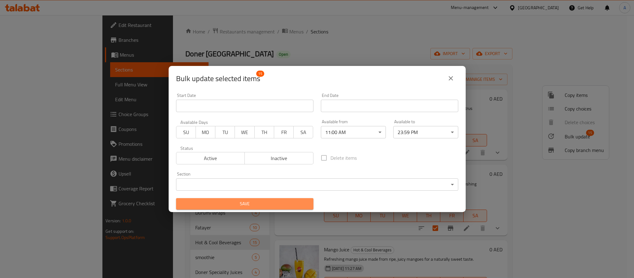
click at [269, 202] on span "Save" at bounding box center [244, 204] width 127 height 8
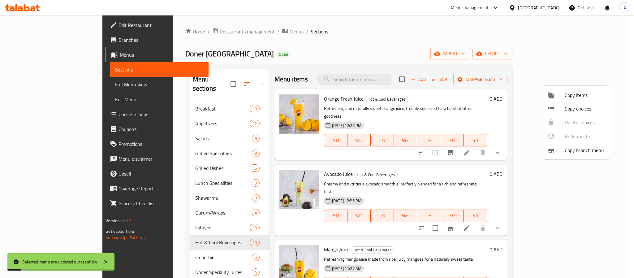
click at [164, 249] on div at bounding box center [317, 139] width 634 height 278
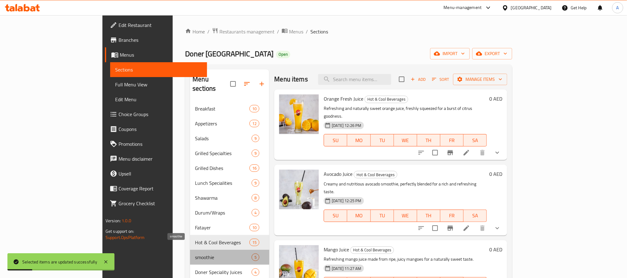
click at [195, 253] on span "smoothie" at bounding box center [223, 256] width 57 height 7
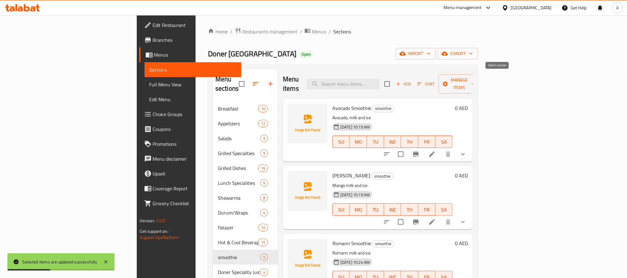
click at [394, 81] on input "checkbox" at bounding box center [387, 83] width 13 height 13
click at [475, 79] on span "Manage items" at bounding box center [459, 83] width 32 height 15
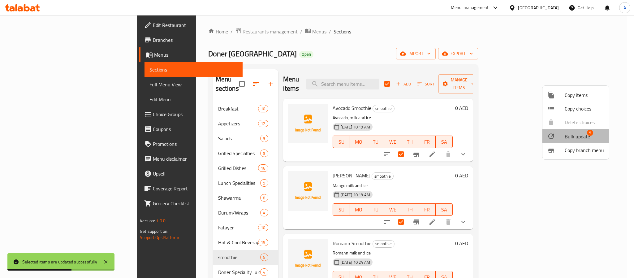
click at [579, 134] on span "Bulk update" at bounding box center [577, 136] width 25 height 7
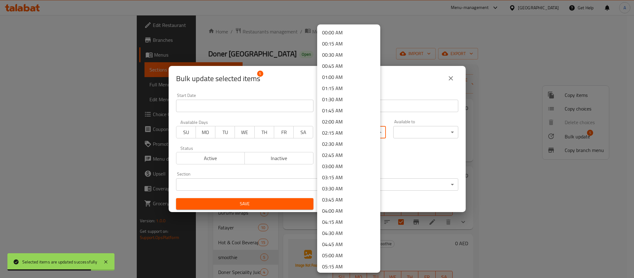
click at [339, 131] on body "Selected items are updated successfully ​ Menu-management United Arab Emirates …" at bounding box center [317, 146] width 634 height 263
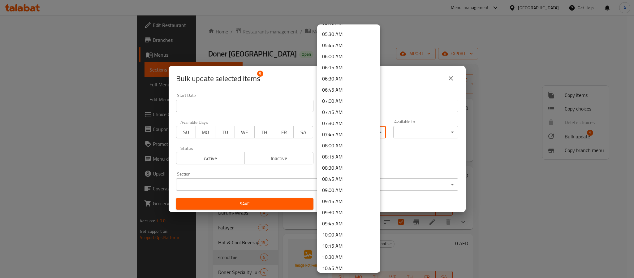
scroll to position [250, 0]
click at [333, 271] on li "11:00 AM" at bounding box center [348, 272] width 63 height 11
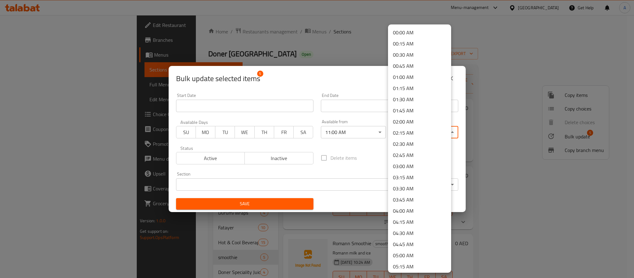
click at [409, 129] on body "​ Menu-management United Arab Emirates Get Help A Edit Restaurant Branches Menu…" at bounding box center [317, 146] width 634 height 263
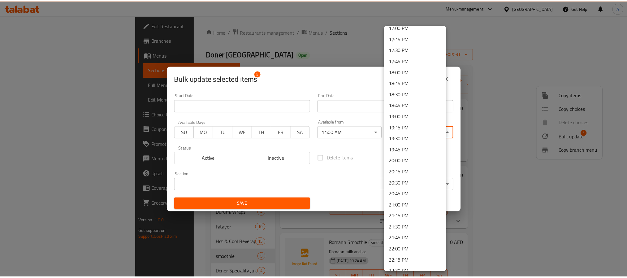
scroll to position [837, 0]
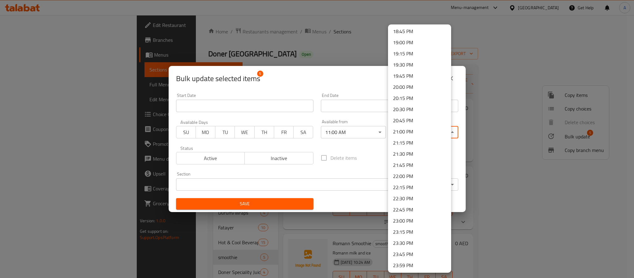
click at [397, 265] on li "23:59 PM" at bounding box center [419, 265] width 63 height 11
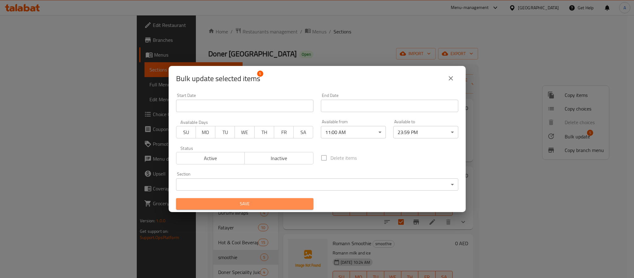
click at [305, 204] on button "Save" at bounding box center [244, 203] width 137 height 11
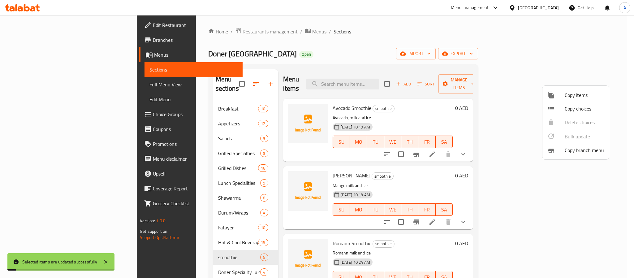
click at [395, 165] on div at bounding box center [317, 139] width 634 height 278
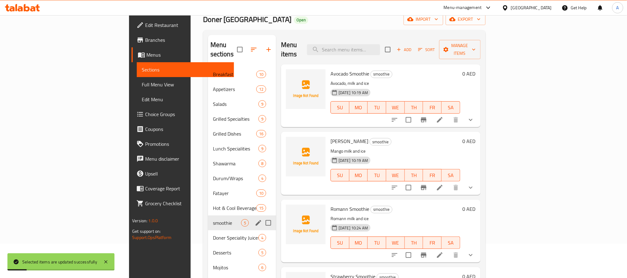
scroll to position [87, 0]
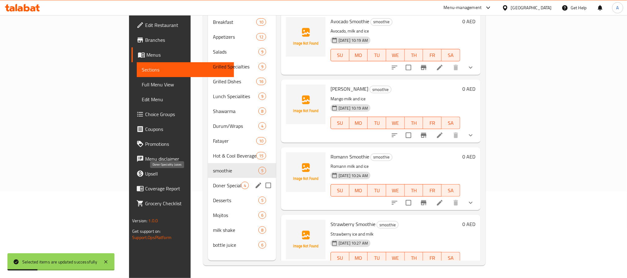
click at [213, 182] on span "Doner Speciality Juices" at bounding box center [227, 185] width 28 height 7
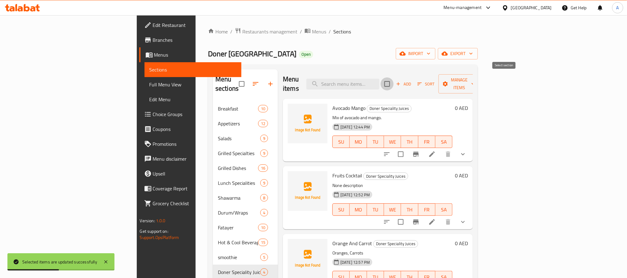
click at [394, 80] on input "checkbox" at bounding box center [387, 83] width 13 height 13
click at [448, 81] on icon "button" at bounding box center [445, 83] width 5 height 5
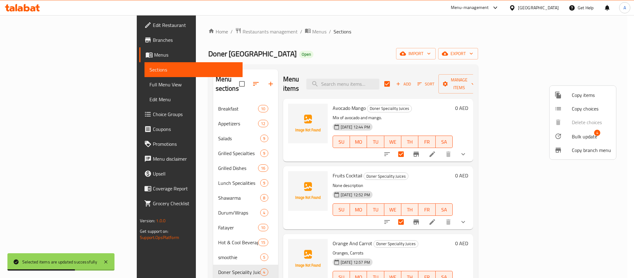
click at [584, 136] on span "Bulk update" at bounding box center [584, 136] width 25 height 7
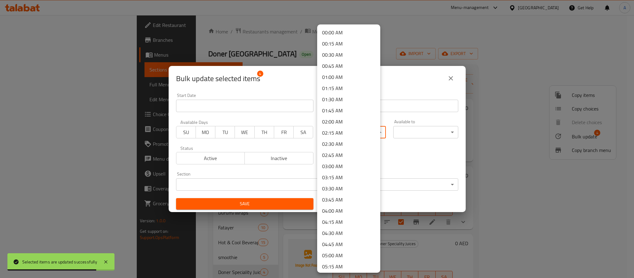
click at [336, 131] on body "Selected items are updated successfully ​ Menu-management United Arab Emirates …" at bounding box center [317, 146] width 634 height 263
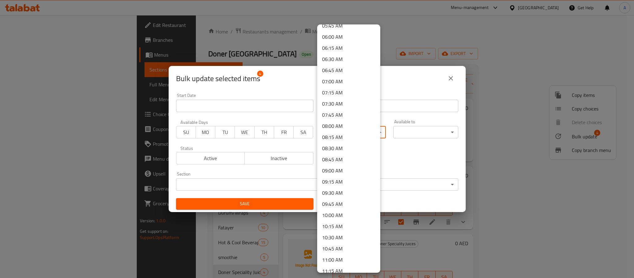
scroll to position [283, 0]
click at [334, 236] on li "11:00 AM" at bounding box center [348, 240] width 63 height 11
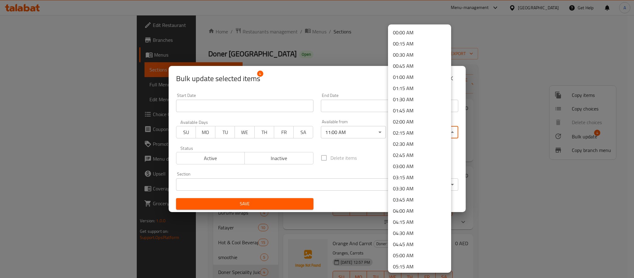
click at [395, 130] on body "​ Menu-management United Arab Emirates Get Help A Edit Restaurant Branches Menu…" at bounding box center [317, 146] width 634 height 263
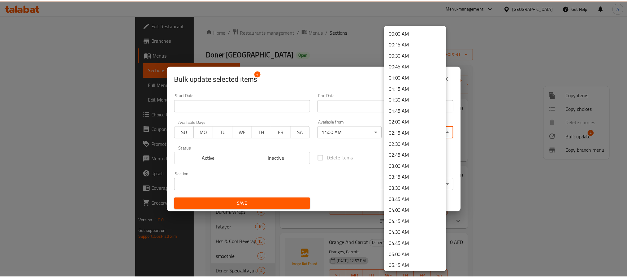
scroll to position [837, 0]
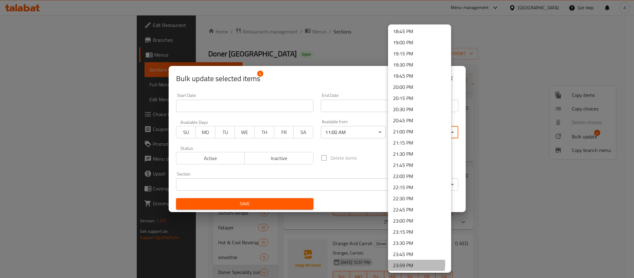
click at [412, 264] on li "23:59 PM" at bounding box center [419, 265] width 63 height 11
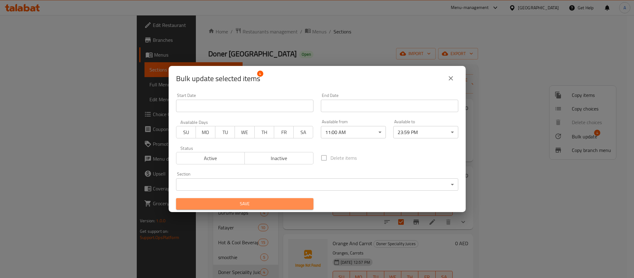
click at [298, 203] on span "Save" at bounding box center [244, 204] width 127 height 8
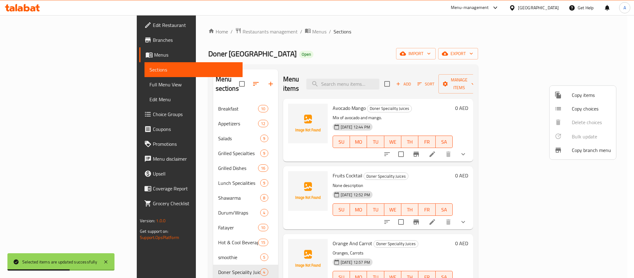
click at [408, 179] on div at bounding box center [317, 139] width 634 height 278
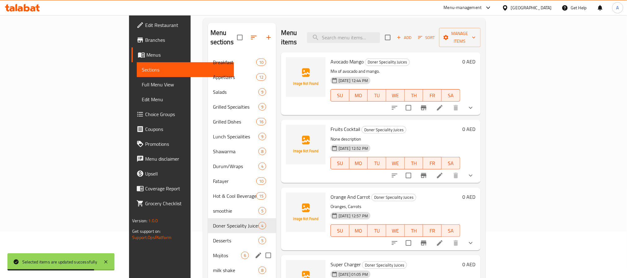
scroll to position [87, 0]
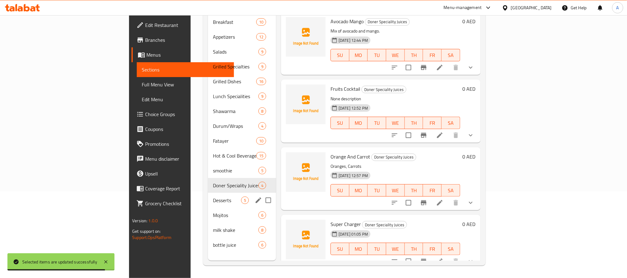
click at [208, 193] on div "Desserts 5" at bounding box center [242, 200] width 68 height 15
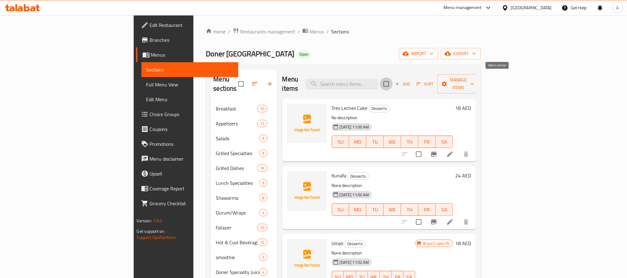
click at [393, 84] on input "checkbox" at bounding box center [386, 83] width 13 height 13
click at [474, 83] on span "Manage items" at bounding box center [458, 83] width 32 height 15
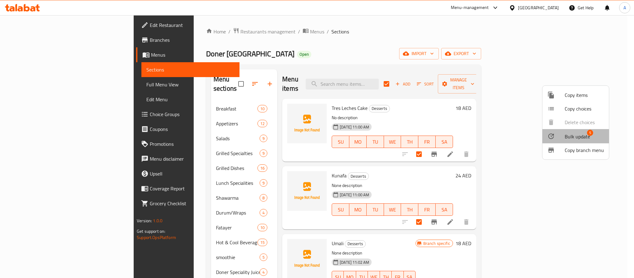
click at [578, 134] on span "Bulk update" at bounding box center [577, 136] width 25 height 7
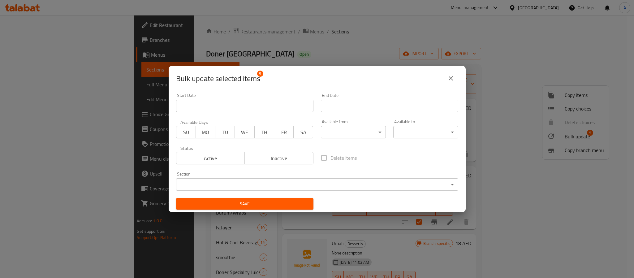
click at [356, 130] on body "​ Menu-management United Arab Emirates Get Help A Edit Restaurant Branches Menu…" at bounding box center [317, 146] width 634 height 263
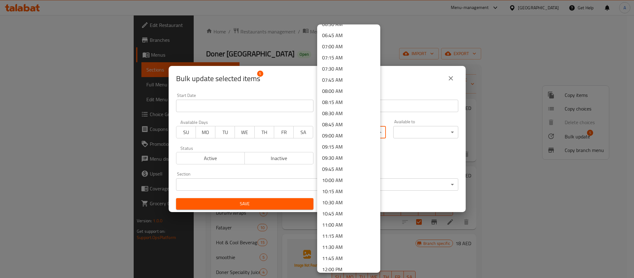
scroll to position [311, 0]
click at [334, 211] on li "11:00 AM" at bounding box center [348, 211] width 63 height 11
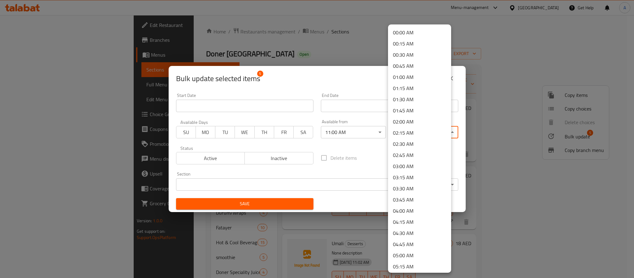
click at [407, 133] on body "​ Menu-management United Arab Emirates Get Help A Edit Restaurant Branches Menu…" at bounding box center [317, 146] width 634 height 263
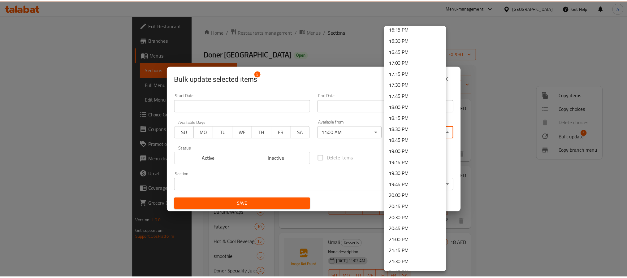
scroll to position [837, 0]
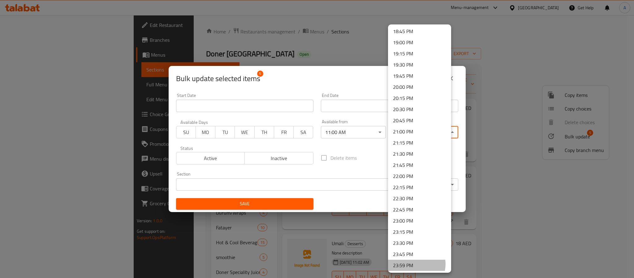
click at [415, 264] on li "23:59 PM" at bounding box center [419, 265] width 63 height 11
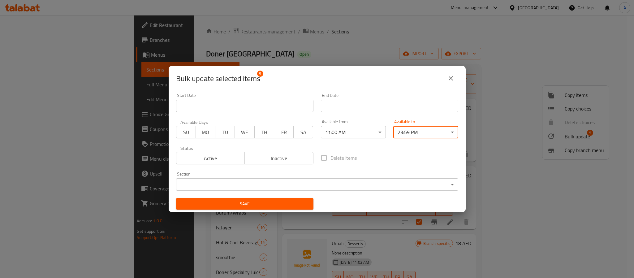
click at [277, 197] on div "Save" at bounding box center [244, 203] width 145 height 19
click at [279, 205] on span "Save" at bounding box center [244, 204] width 127 height 8
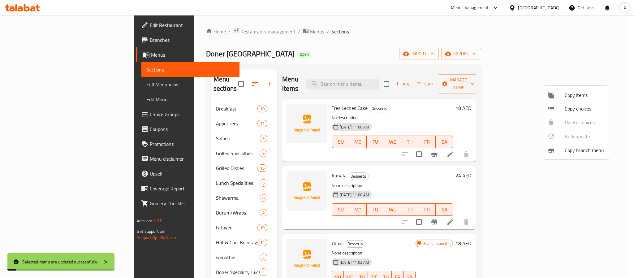
drag, startPoint x: 376, startPoint y: 168, endPoint x: 355, endPoint y: 170, distance: 21.7
click at [376, 168] on div at bounding box center [317, 139] width 634 height 278
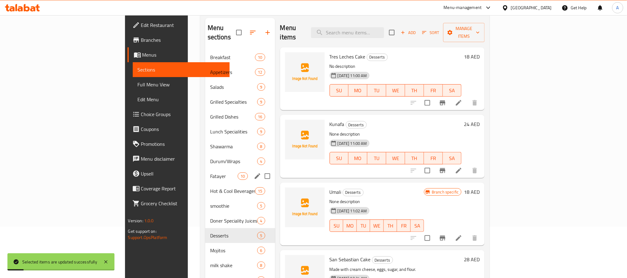
scroll to position [87, 0]
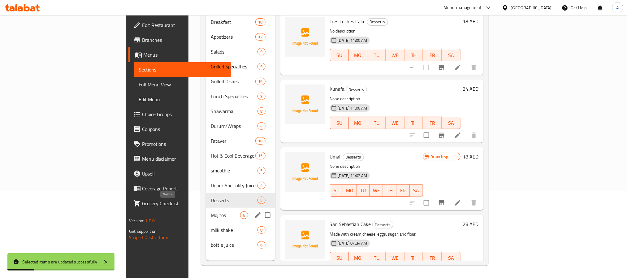
click at [211, 211] on span "Mojitos" at bounding box center [225, 214] width 29 height 7
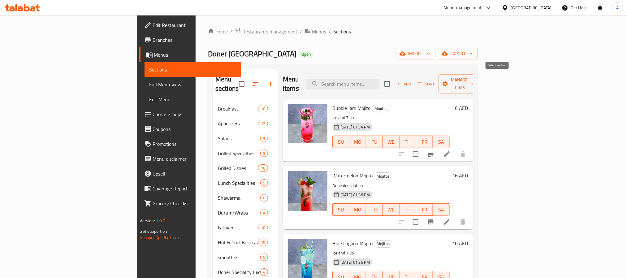
click at [394, 82] on input "checkbox" at bounding box center [387, 83] width 13 height 13
click at [475, 80] on span "Manage items" at bounding box center [459, 83] width 32 height 15
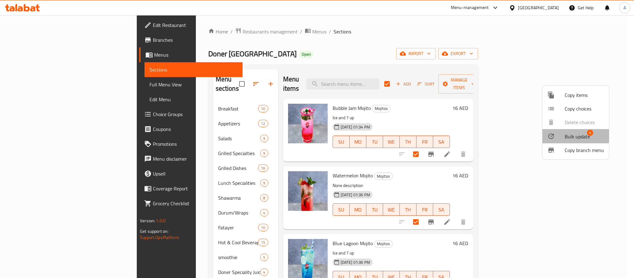
click at [565, 134] on span "Bulk update" at bounding box center [577, 136] width 25 height 7
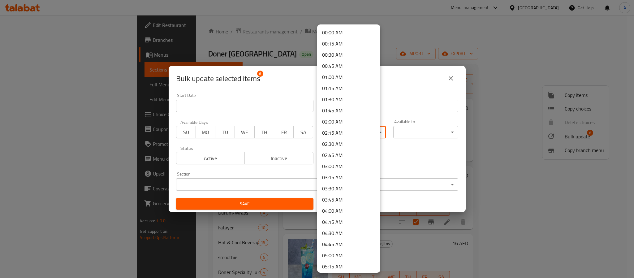
click at [361, 132] on body "​ Menu-management United Arab Emirates Get Help A Edit Restaurant Branches Menu…" at bounding box center [317, 146] width 634 height 263
click at [372, 71] on li "00:45 AM" at bounding box center [348, 65] width 63 height 11
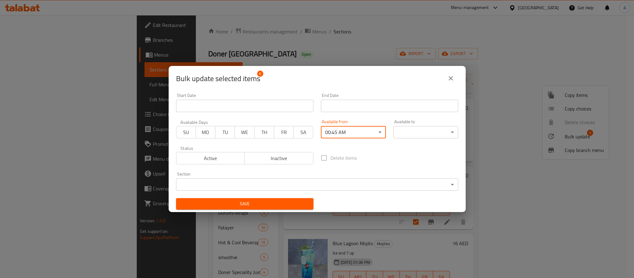
click at [358, 131] on body "​ Menu-management United Arab Emirates Get Help A Edit Restaurant Branches Menu…" at bounding box center [317, 146] width 634 height 263
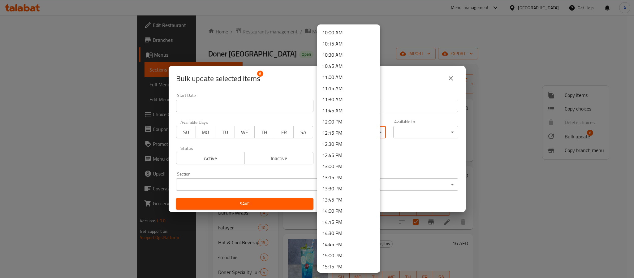
scroll to position [433, 0]
click at [352, 90] on li "11:00 AM" at bounding box center [348, 89] width 63 height 11
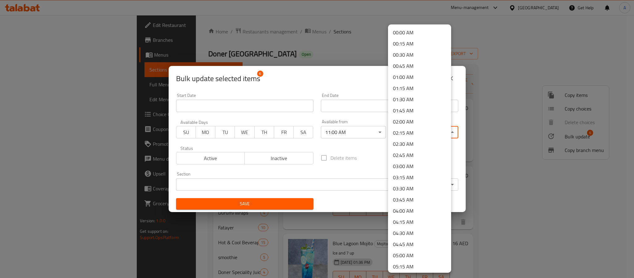
click at [403, 130] on body "​ Menu-management United Arab Emirates Get Help A Edit Restaurant Branches Menu…" at bounding box center [317, 146] width 634 height 263
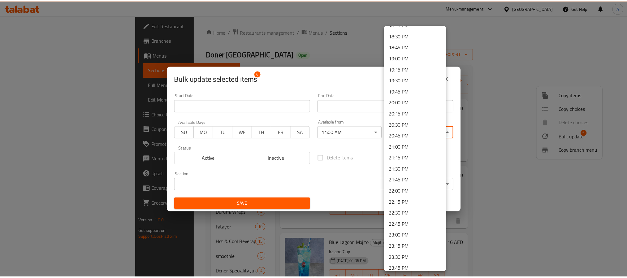
scroll to position [837, 0]
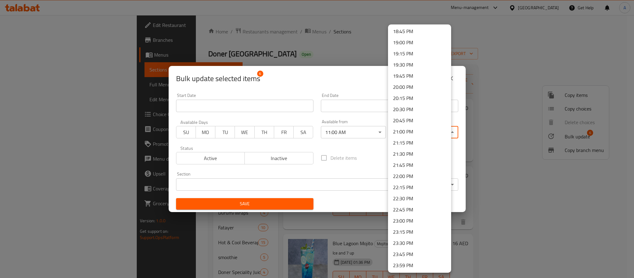
click at [409, 265] on li "23:59 PM" at bounding box center [419, 265] width 63 height 11
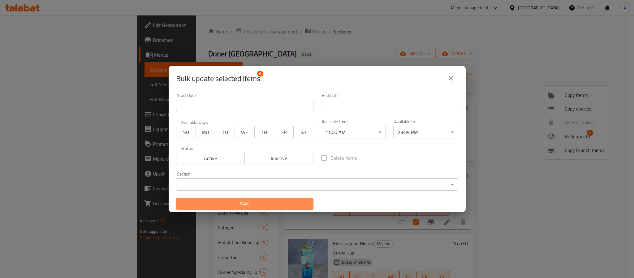
click at [287, 203] on span "Save" at bounding box center [244, 204] width 127 height 8
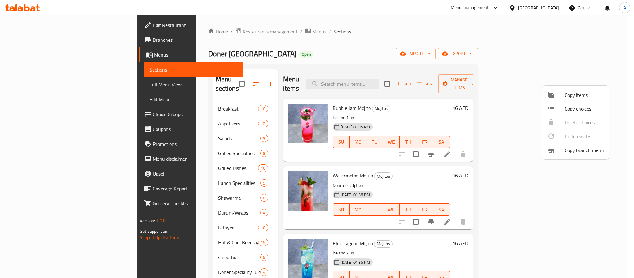
click at [394, 202] on div at bounding box center [317, 139] width 634 height 278
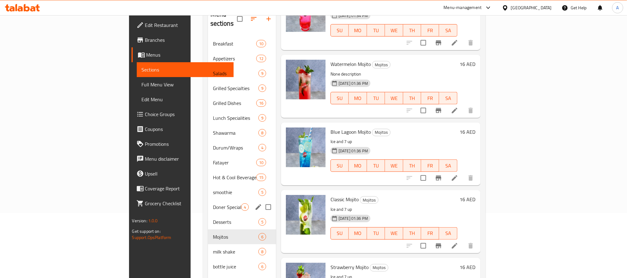
scroll to position [87, 0]
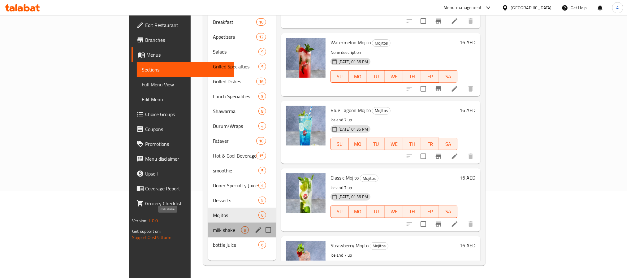
click at [213, 226] on span "milk shake" at bounding box center [227, 229] width 28 height 7
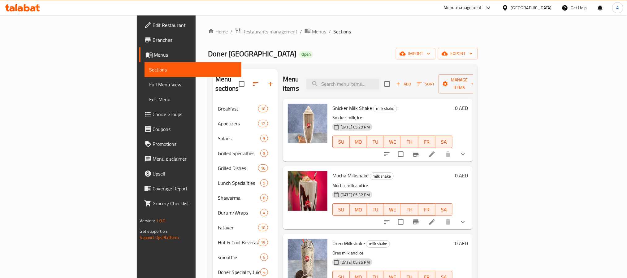
click at [394, 77] on input "checkbox" at bounding box center [387, 83] width 13 height 13
click at [475, 79] on span "Manage items" at bounding box center [459, 83] width 32 height 15
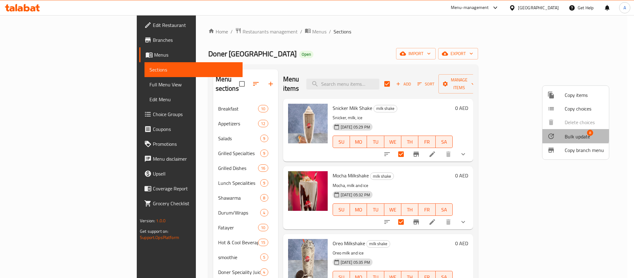
click at [566, 134] on span "Bulk update" at bounding box center [577, 136] width 25 height 7
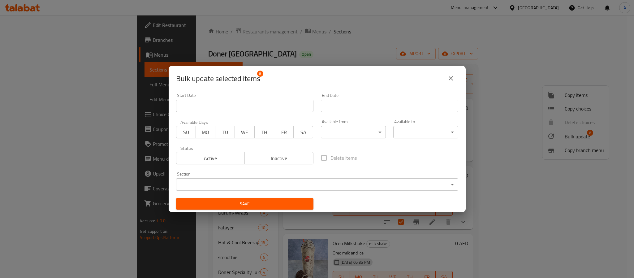
click at [350, 135] on body "​ Menu-management United Arab Emirates Get Help A Edit Restaurant Branches Menu…" at bounding box center [317, 146] width 634 height 263
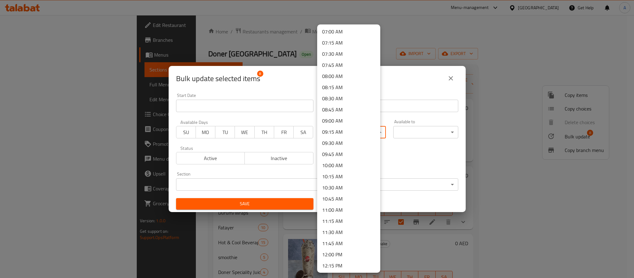
scroll to position [321, 0]
click at [341, 200] on li "11:00 AM" at bounding box center [348, 201] width 63 height 11
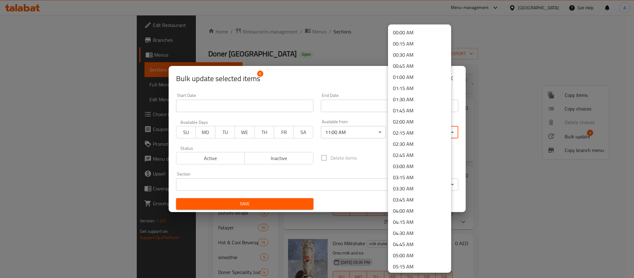
click at [411, 127] on body "​ Menu-management United Arab Emirates Get Help A Edit Restaurant Branches Menu…" at bounding box center [317, 146] width 634 height 263
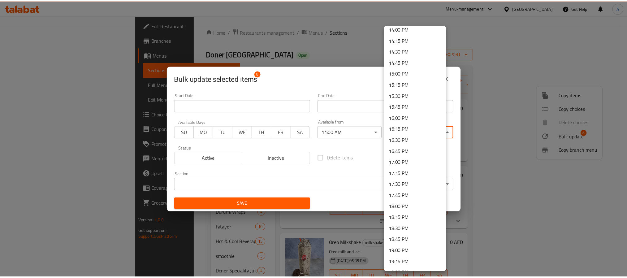
scroll to position [837, 0]
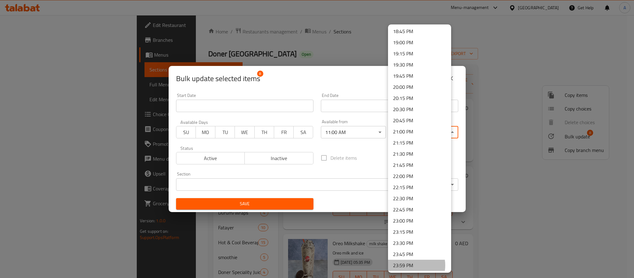
click at [410, 265] on li "23:59 PM" at bounding box center [419, 265] width 63 height 11
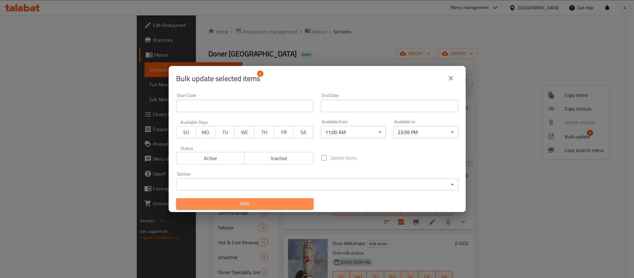
click at [273, 205] on span "Save" at bounding box center [244, 204] width 127 height 8
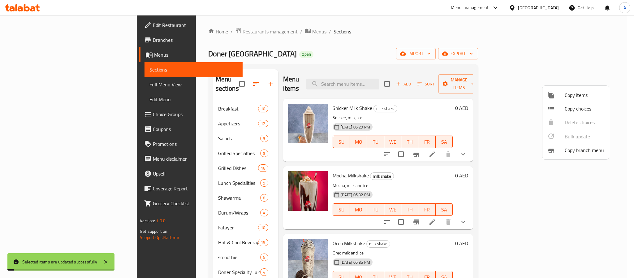
click at [413, 165] on div at bounding box center [317, 139] width 634 height 278
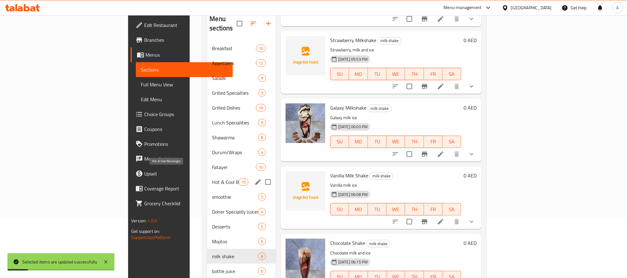
scroll to position [87, 0]
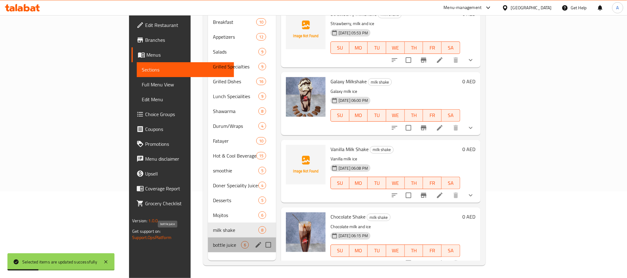
click at [213, 241] on span "bottle juice" at bounding box center [227, 244] width 28 height 7
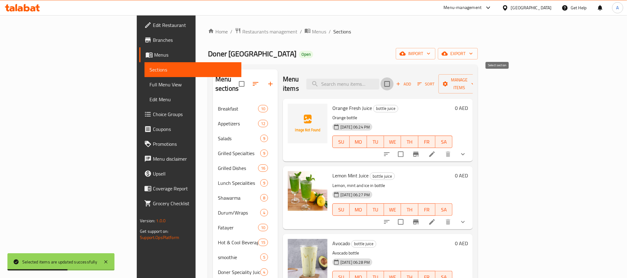
click at [394, 85] on input "checkbox" at bounding box center [387, 83] width 13 height 13
click at [475, 77] on span "Manage items" at bounding box center [459, 83] width 32 height 15
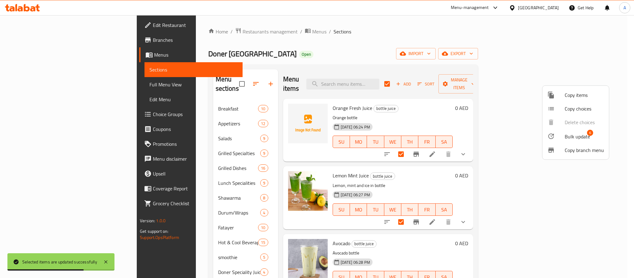
click at [574, 135] on span "Bulk update" at bounding box center [577, 136] width 25 height 7
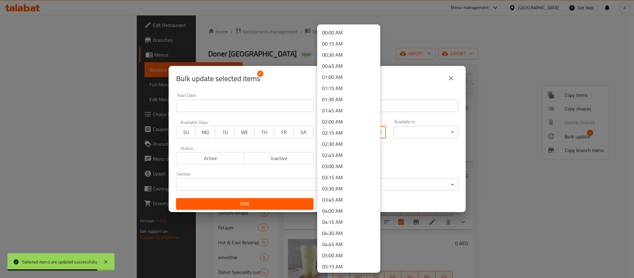
click at [372, 129] on body "Selected items are updated successfully ​ Menu-management United Arab Emirates …" at bounding box center [317, 146] width 634 height 263
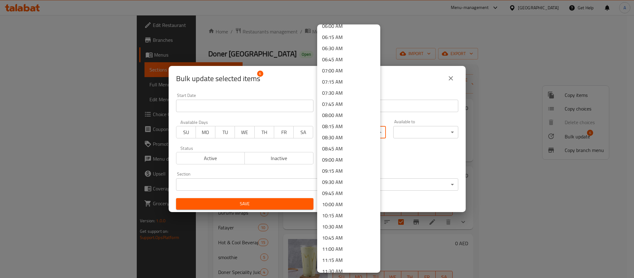
click at [347, 245] on li "11:00 AM" at bounding box center [348, 248] width 63 height 11
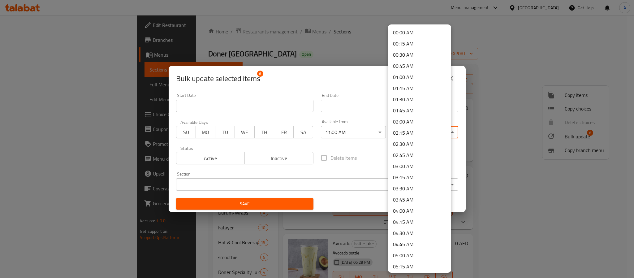
click at [400, 130] on body "​ Menu-management United Arab Emirates Get Help A Edit Restaurant Branches Menu…" at bounding box center [317, 146] width 634 height 263
click at [413, 265] on li "23:59 PM" at bounding box center [419, 265] width 63 height 11
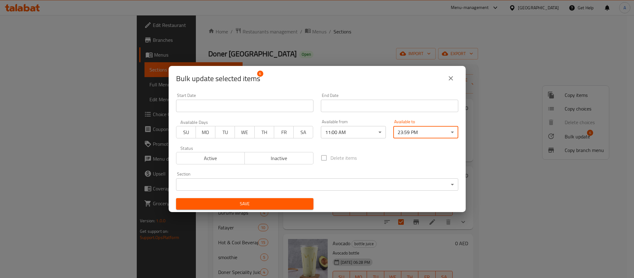
click at [275, 203] on span "Save" at bounding box center [244, 204] width 127 height 8
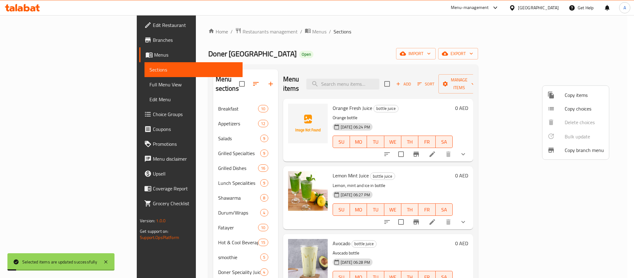
click at [378, 179] on div at bounding box center [317, 139] width 634 height 278
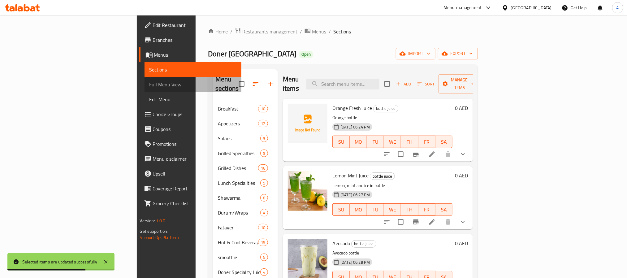
click at [149, 82] on span "Full Menu View" at bounding box center [192, 84] width 87 height 7
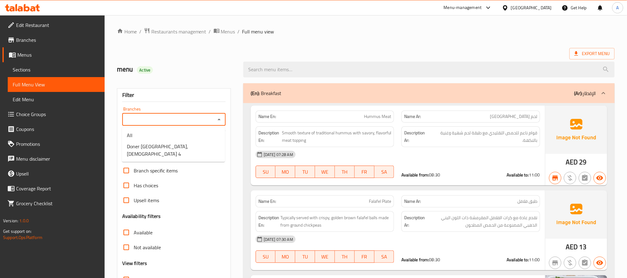
click at [146, 122] on input "Branches" at bounding box center [168, 119] width 89 height 9
click at [154, 146] on span "Doner Istanbul, Muhaisnah 4" at bounding box center [173, 150] width 93 height 15
click at [315, 30] on ol "Home / Restaurants management / Menus / Full menu view" at bounding box center [366, 32] width 498 height 8
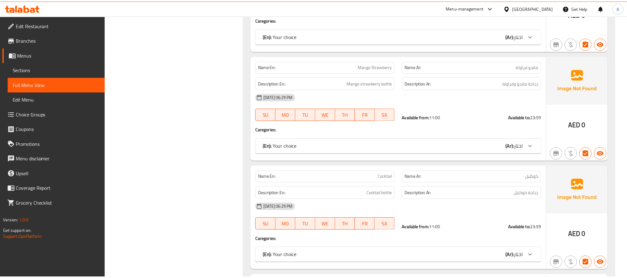
scroll to position [13755, 0]
